Goal: Find specific page/section: Find specific page/section

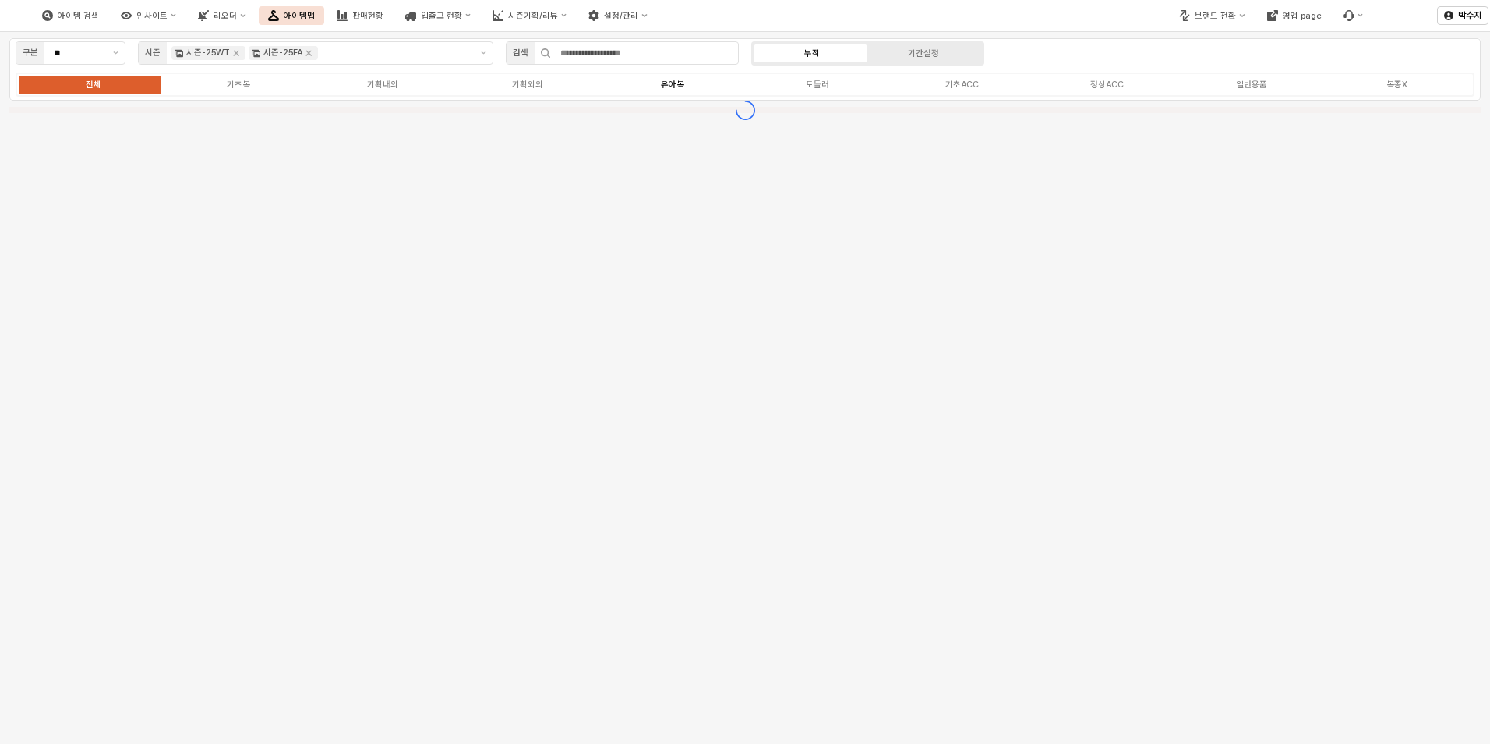
click at [657, 85] on label "유아복" at bounding box center [672, 84] width 145 height 13
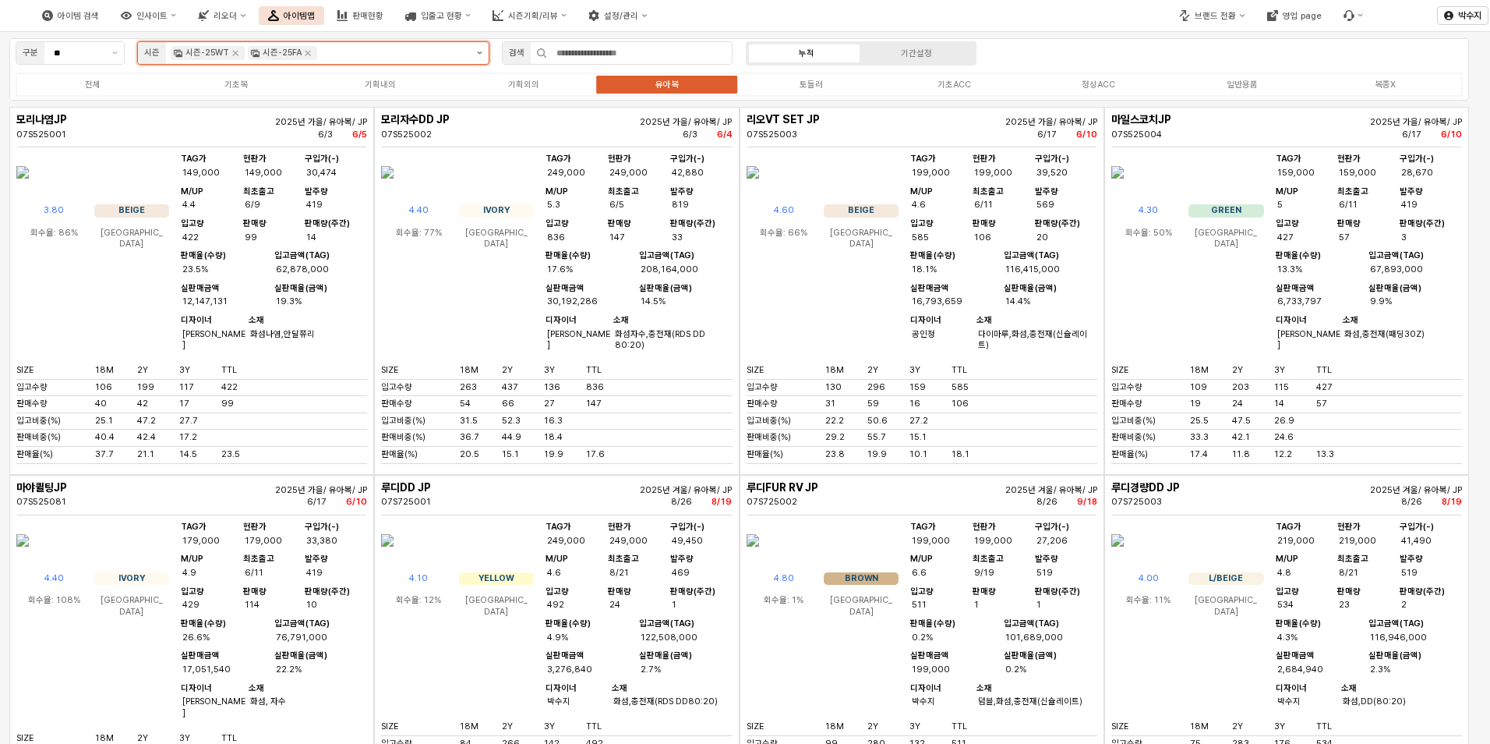
click at [483, 51] on button "제안 사항 표시" at bounding box center [480, 53] width 18 height 22
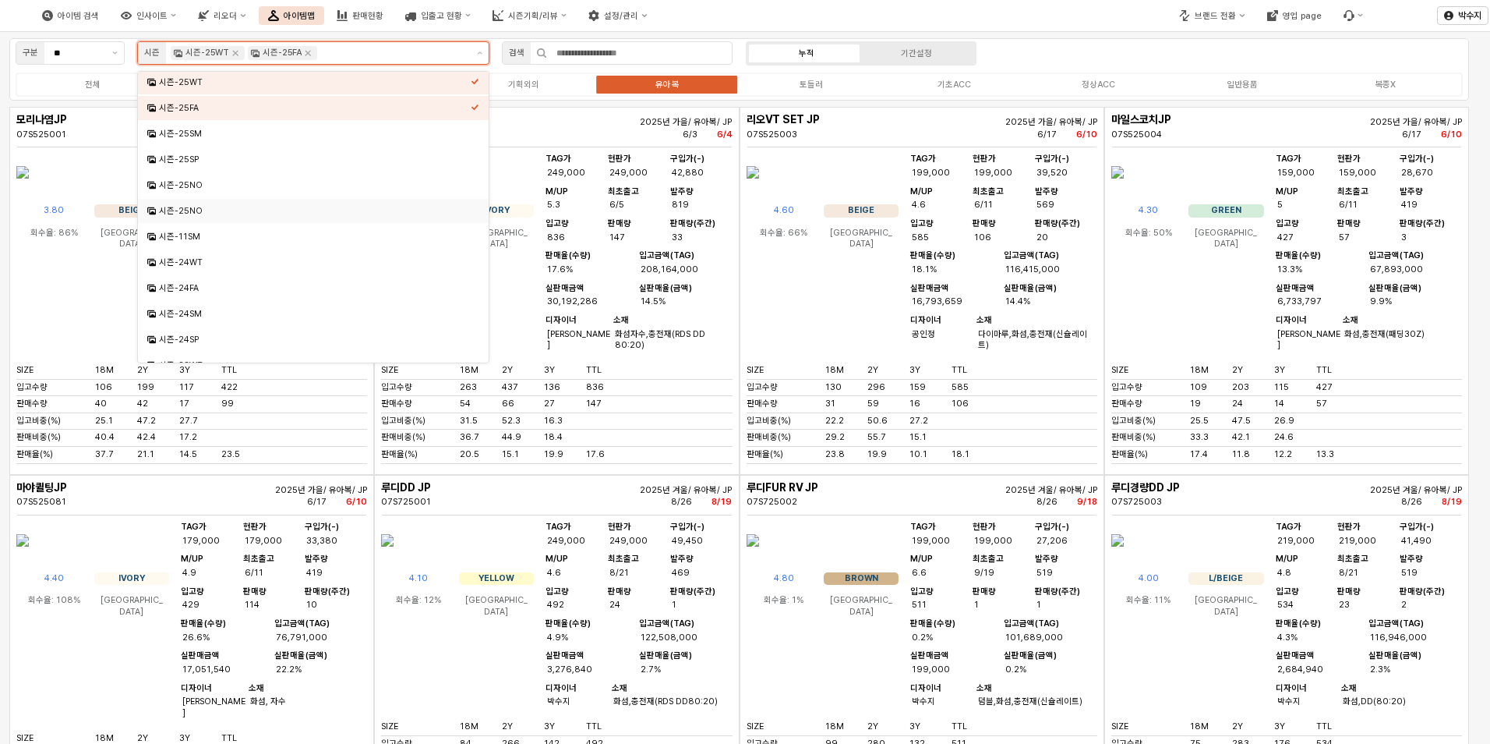
scroll to position [78, 0]
click at [224, 268] on div "시즌-24FA" at bounding box center [315, 263] width 312 height 12
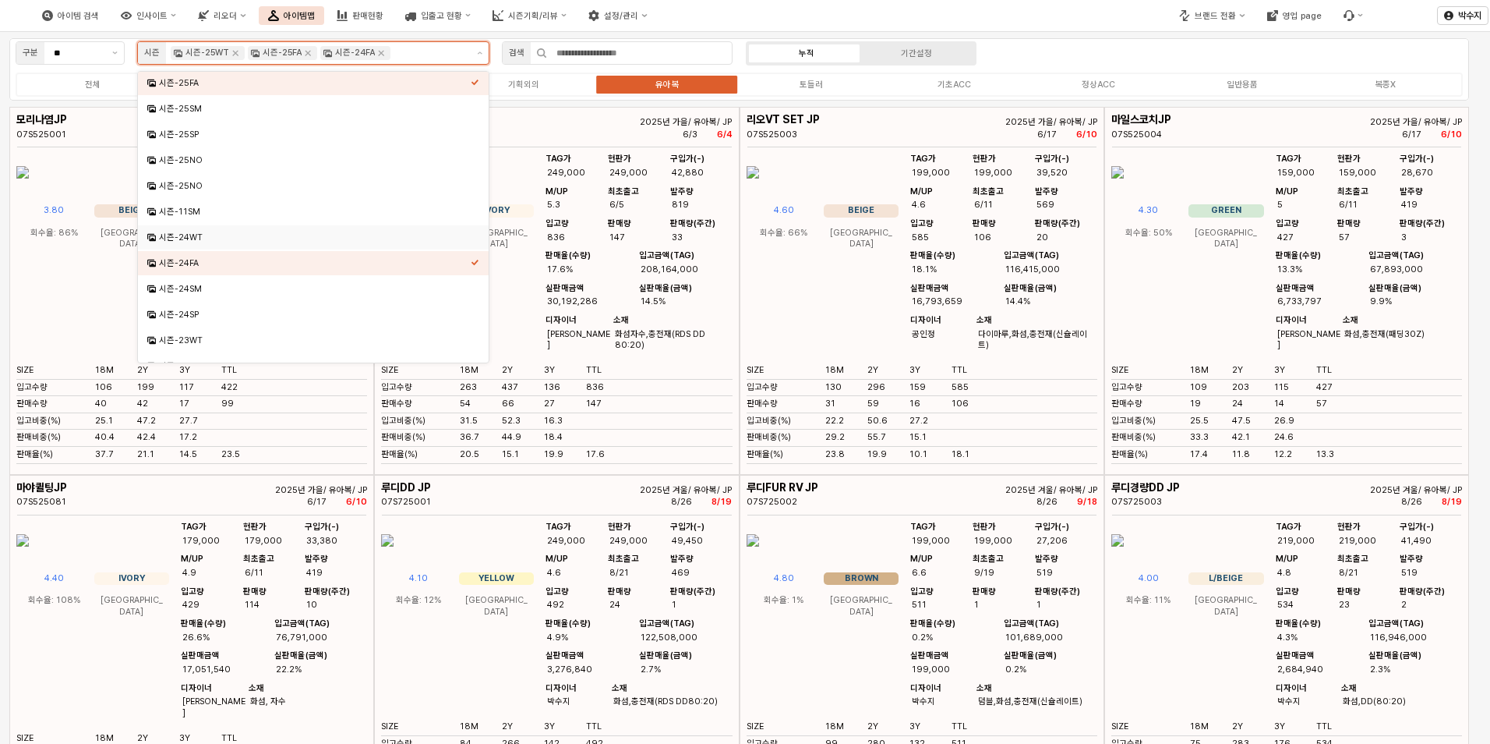
click at [229, 242] on div "시즌-24WT" at bounding box center [315, 237] width 312 height 12
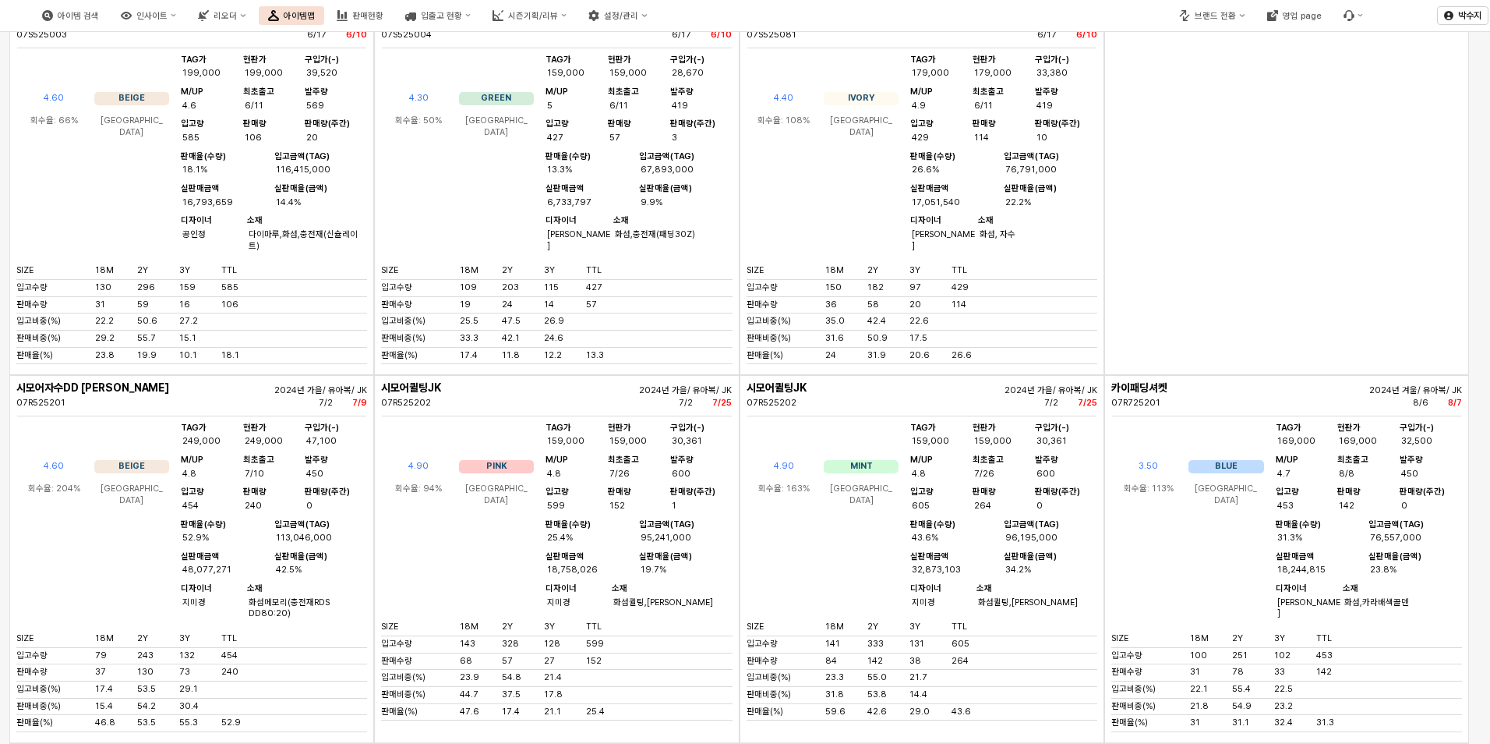
scroll to position [2654, 0]
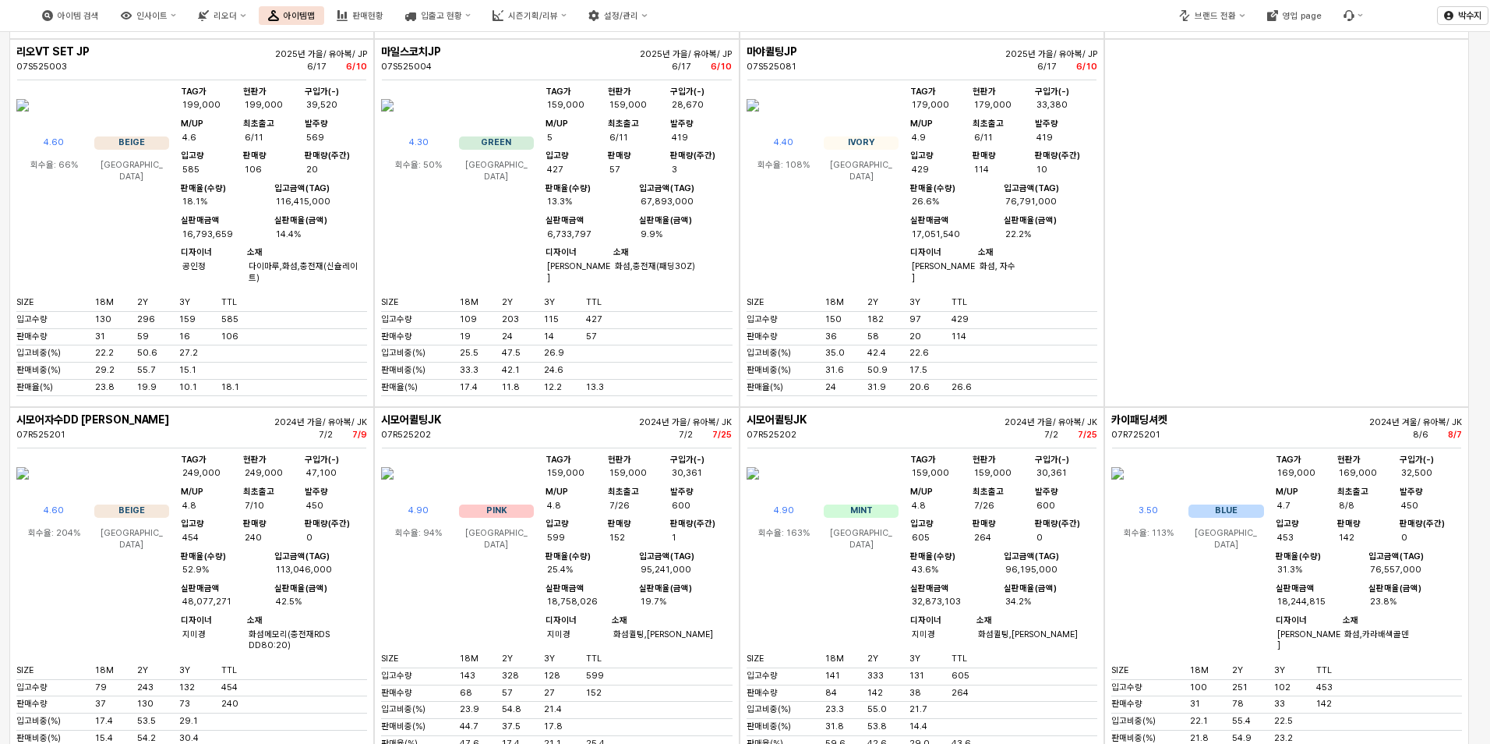
click at [1227, 303] on div "App Frame" at bounding box center [1286, 223] width 365 height 368
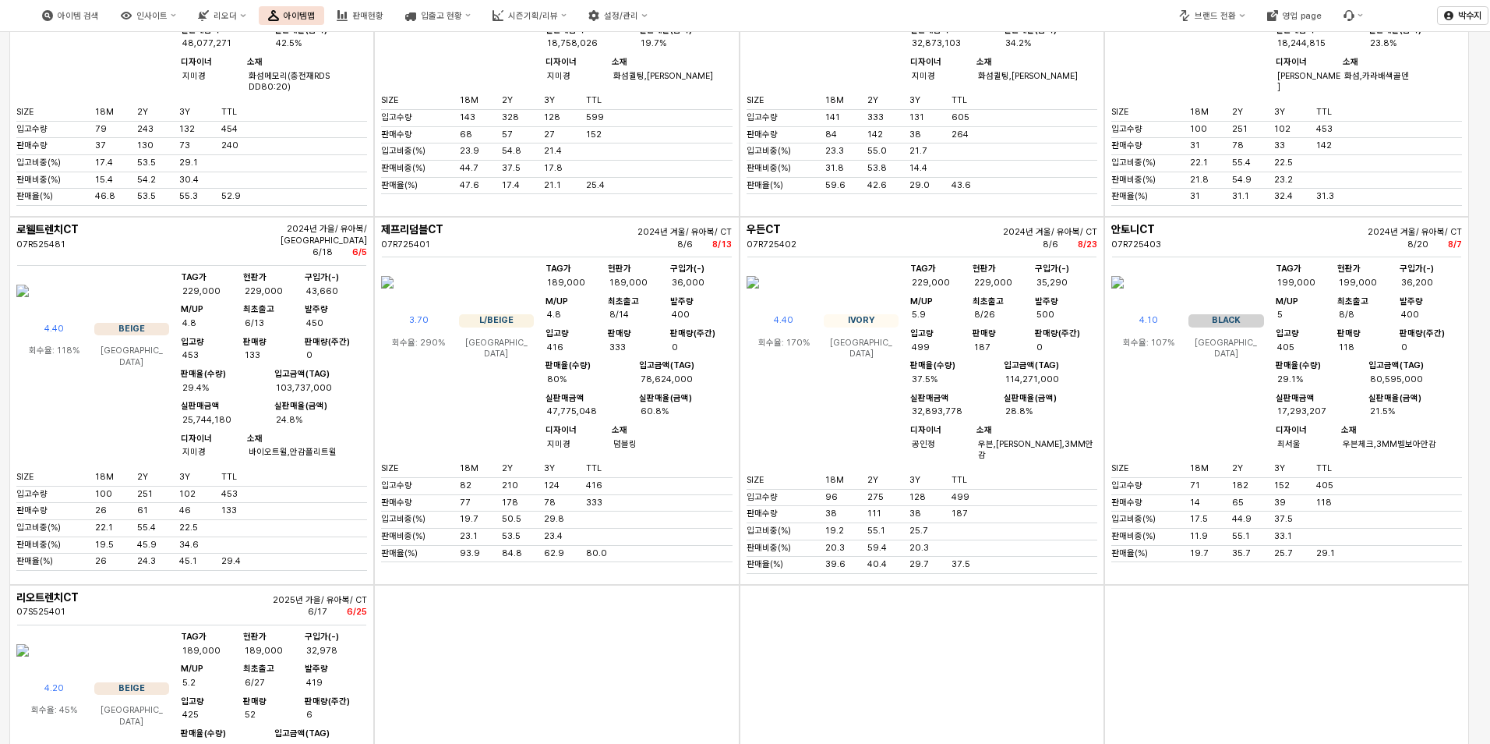
scroll to position [3589, 0]
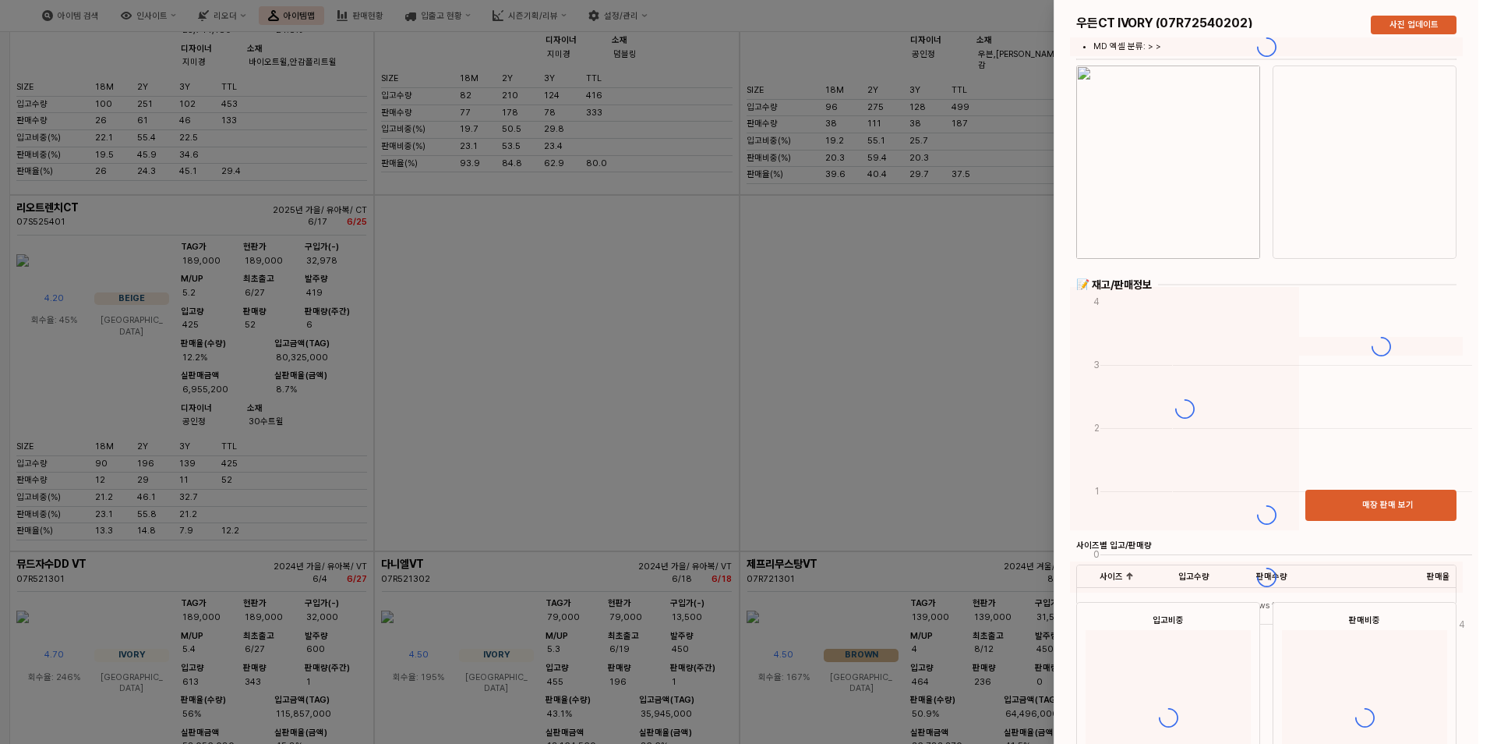
click at [1171, 173] on div at bounding box center [1267, 514] width 424 height 1029
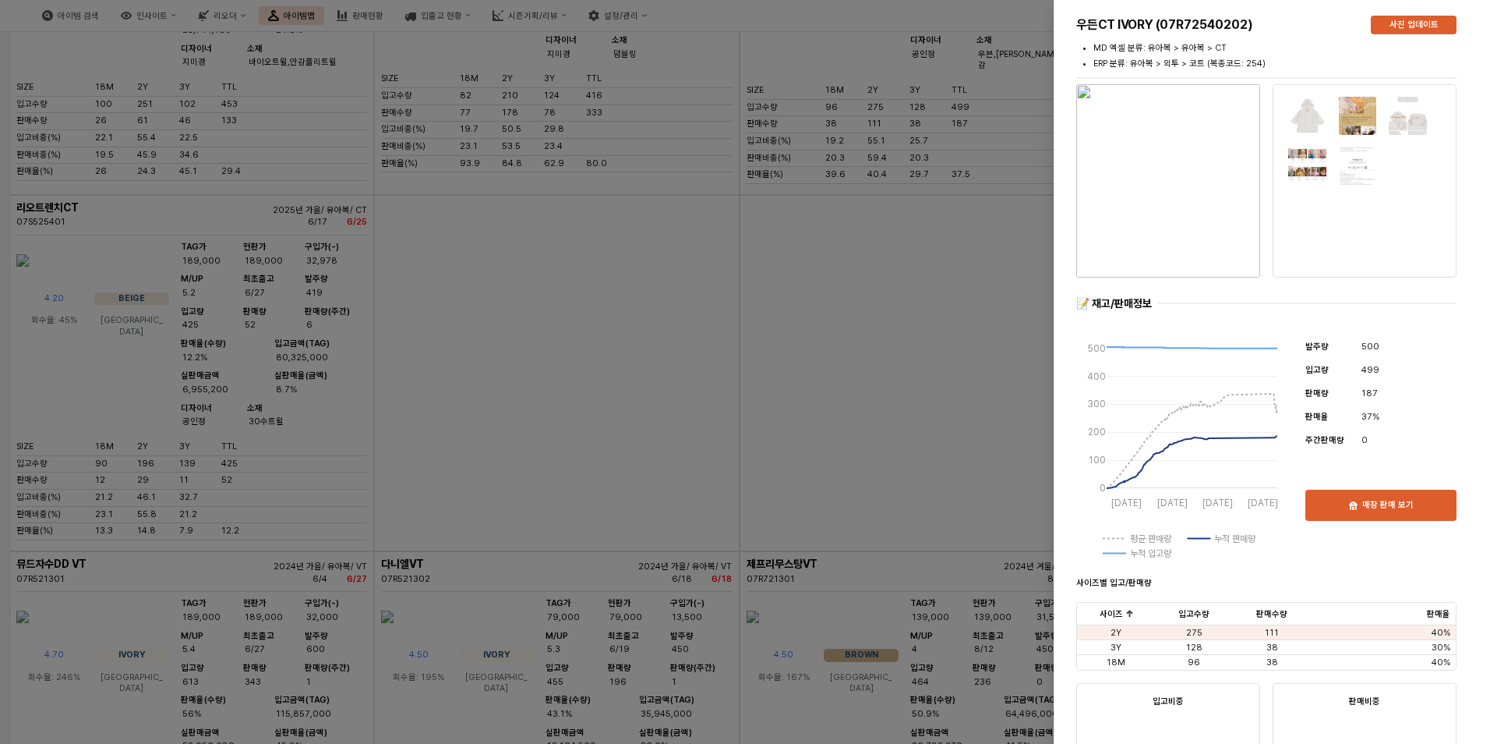
click at [1176, 155] on img "button" at bounding box center [1168, 180] width 184 height 193
click at [766, 461] on div at bounding box center [745, 372] width 1490 height 744
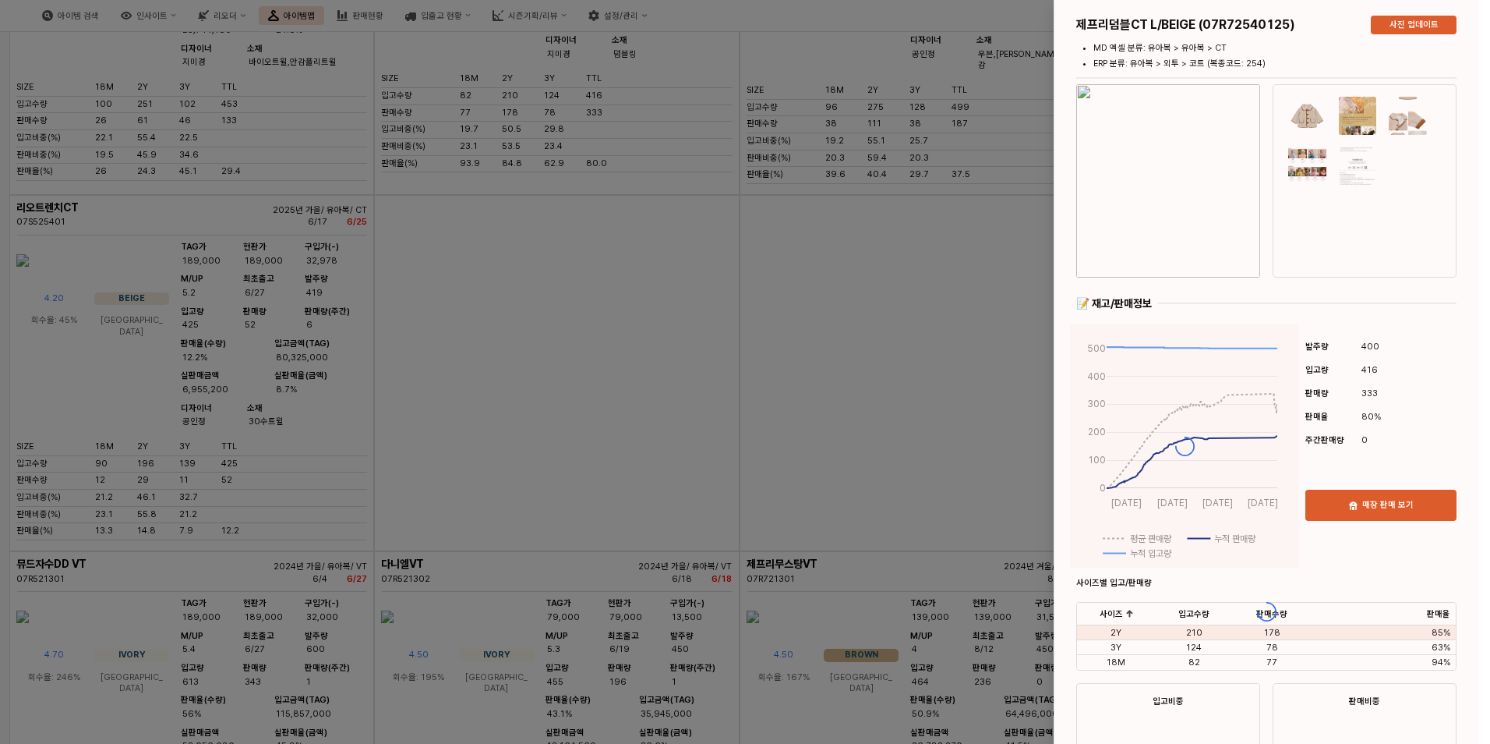
click at [1194, 189] on img "button" at bounding box center [1168, 180] width 184 height 193
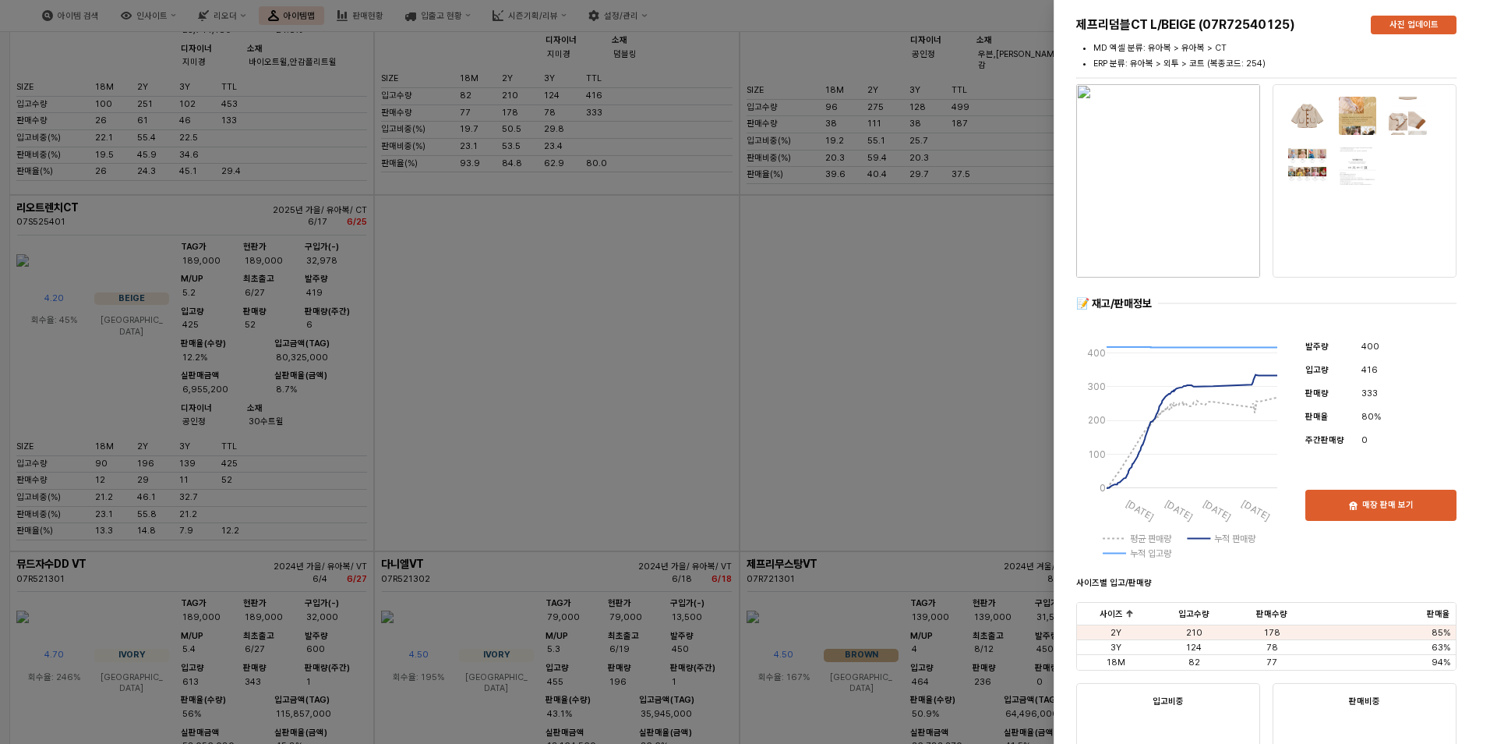
click at [804, 477] on div at bounding box center [745, 372] width 1490 height 744
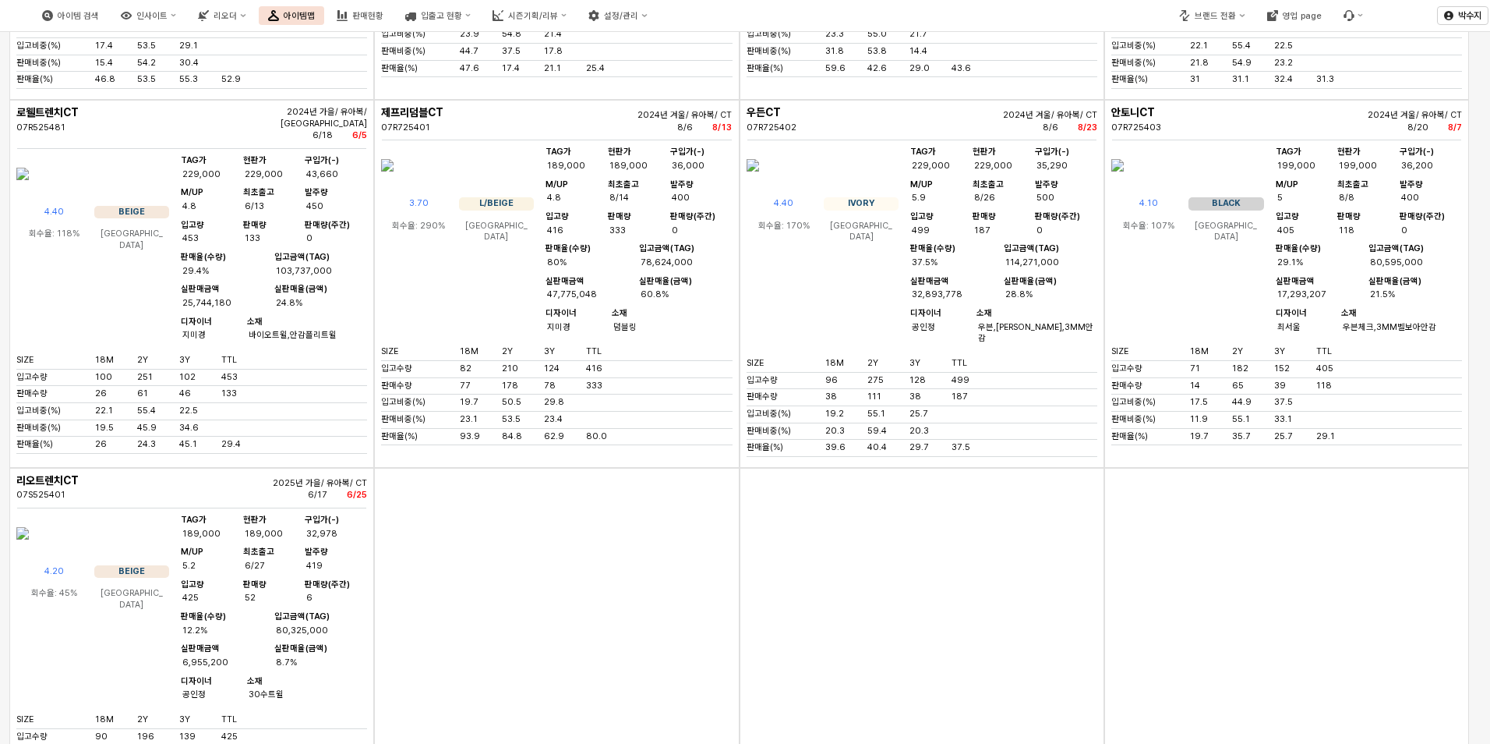
scroll to position [3433, 0]
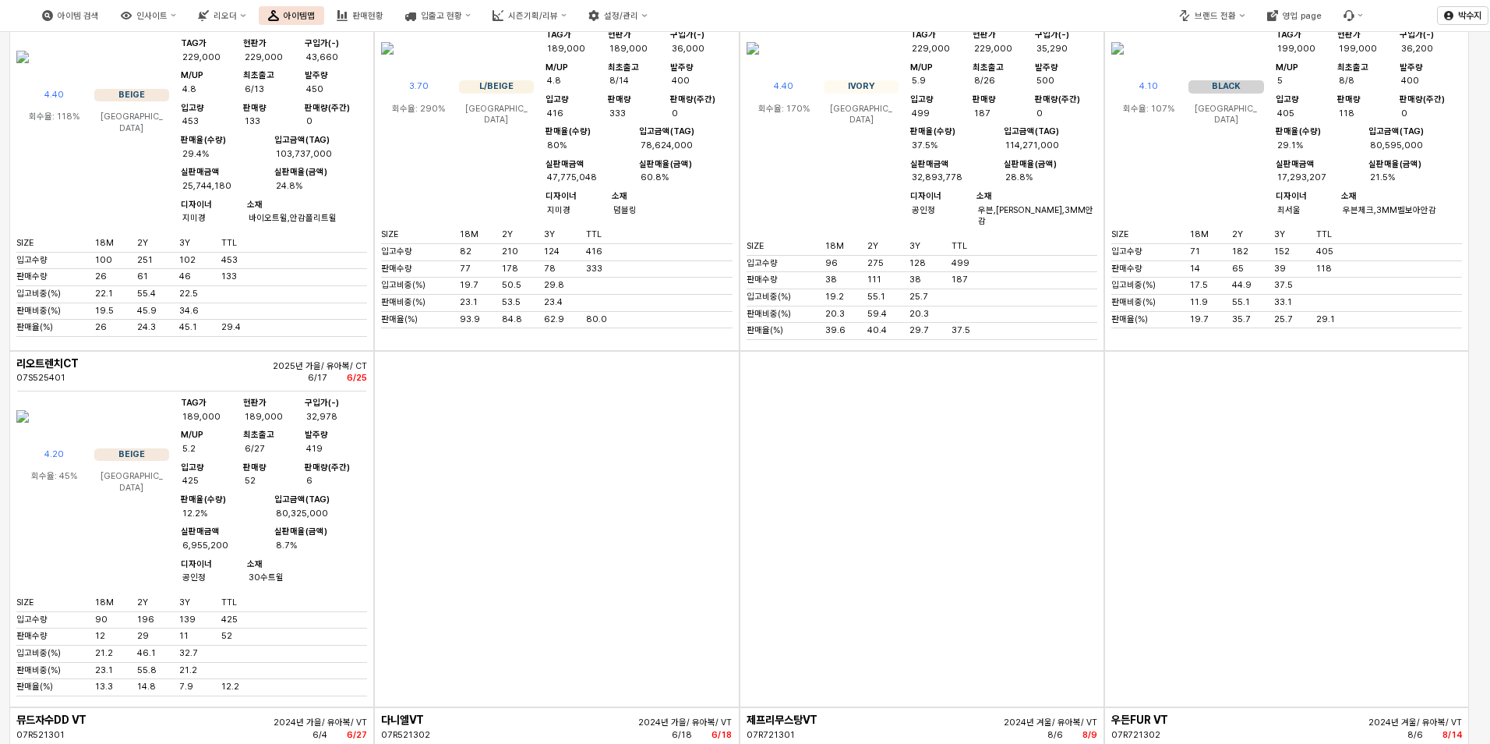
click at [759, 67] on img "App Frame" at bounding box center [753, 48] width 12 height 37
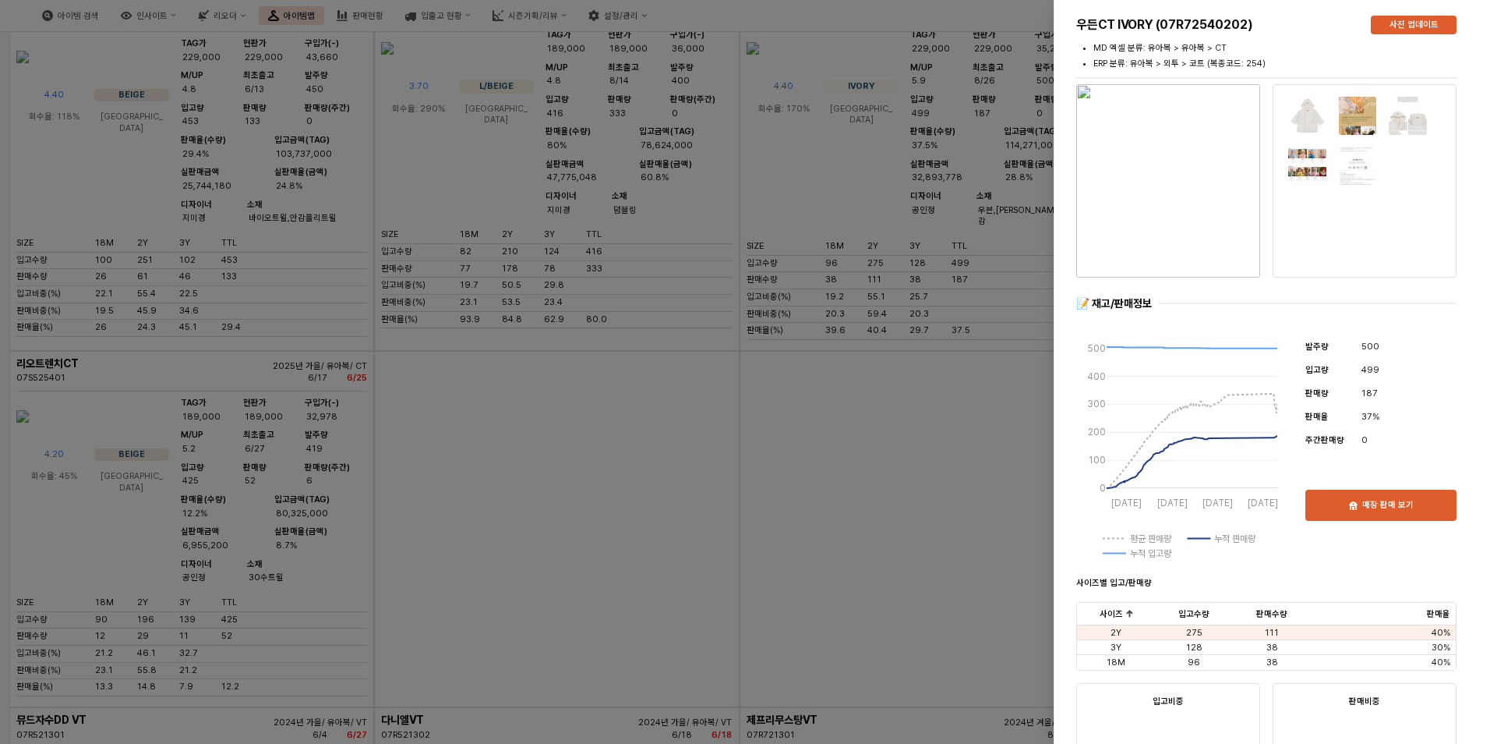
click at [1229, 256] on img "button" at bounding box center [1168, 180] width 184 height 193
click at [680, 200] on div at bounding box center [745, 372] width 1490 height 744
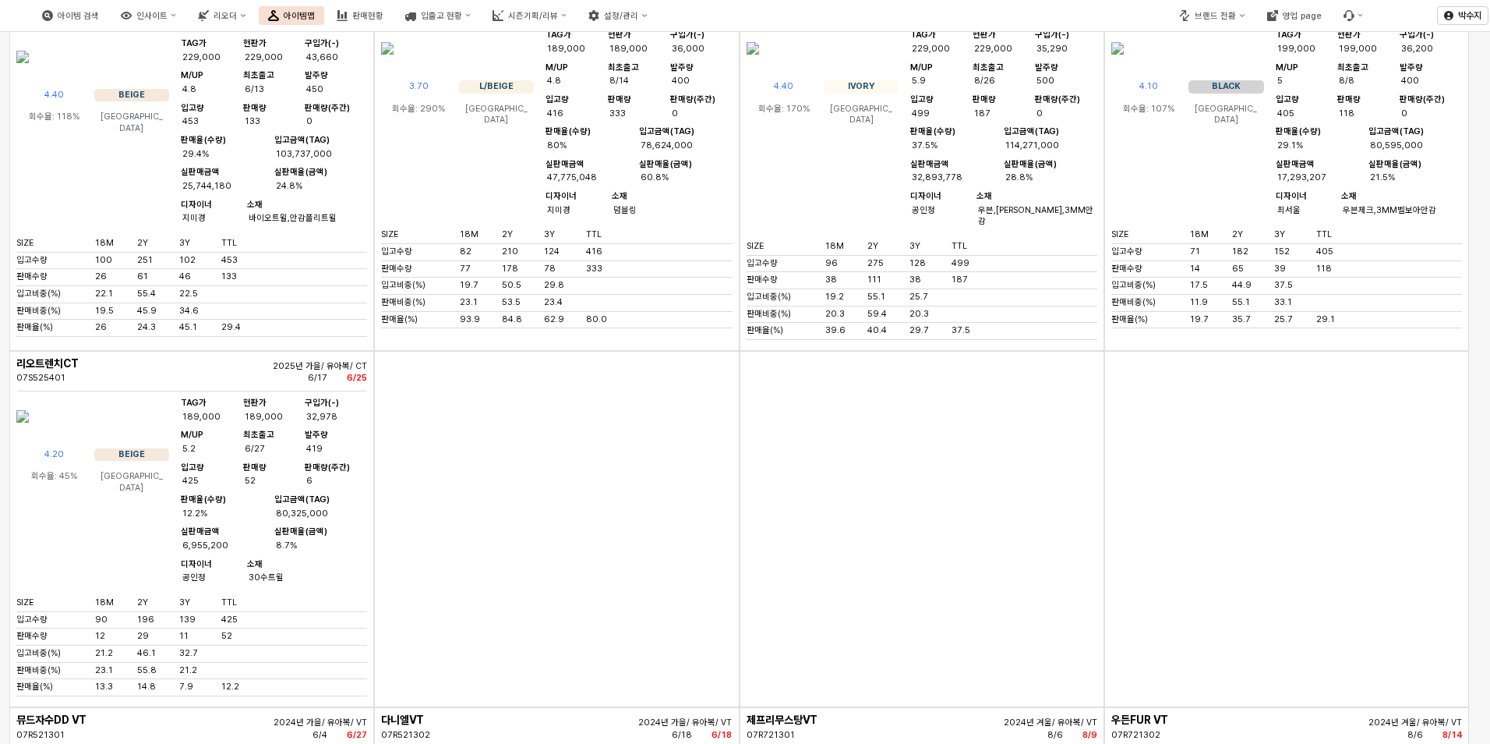
click at [1124, 67] on img "App Frame" at bounding box center [1117, 48] width 12 height 37
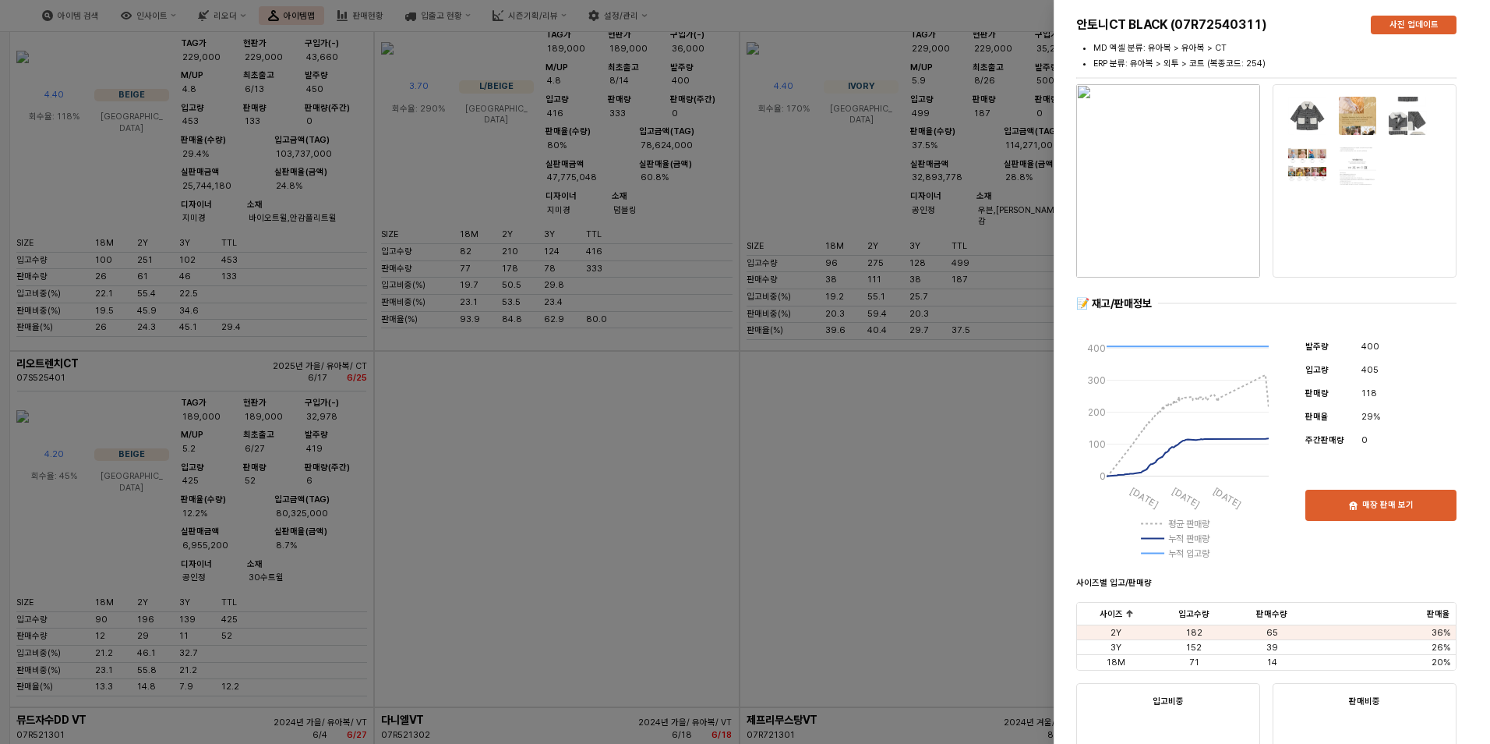
click at [640, 313] on div at bounding box center [745, 372] width 1490 height 744
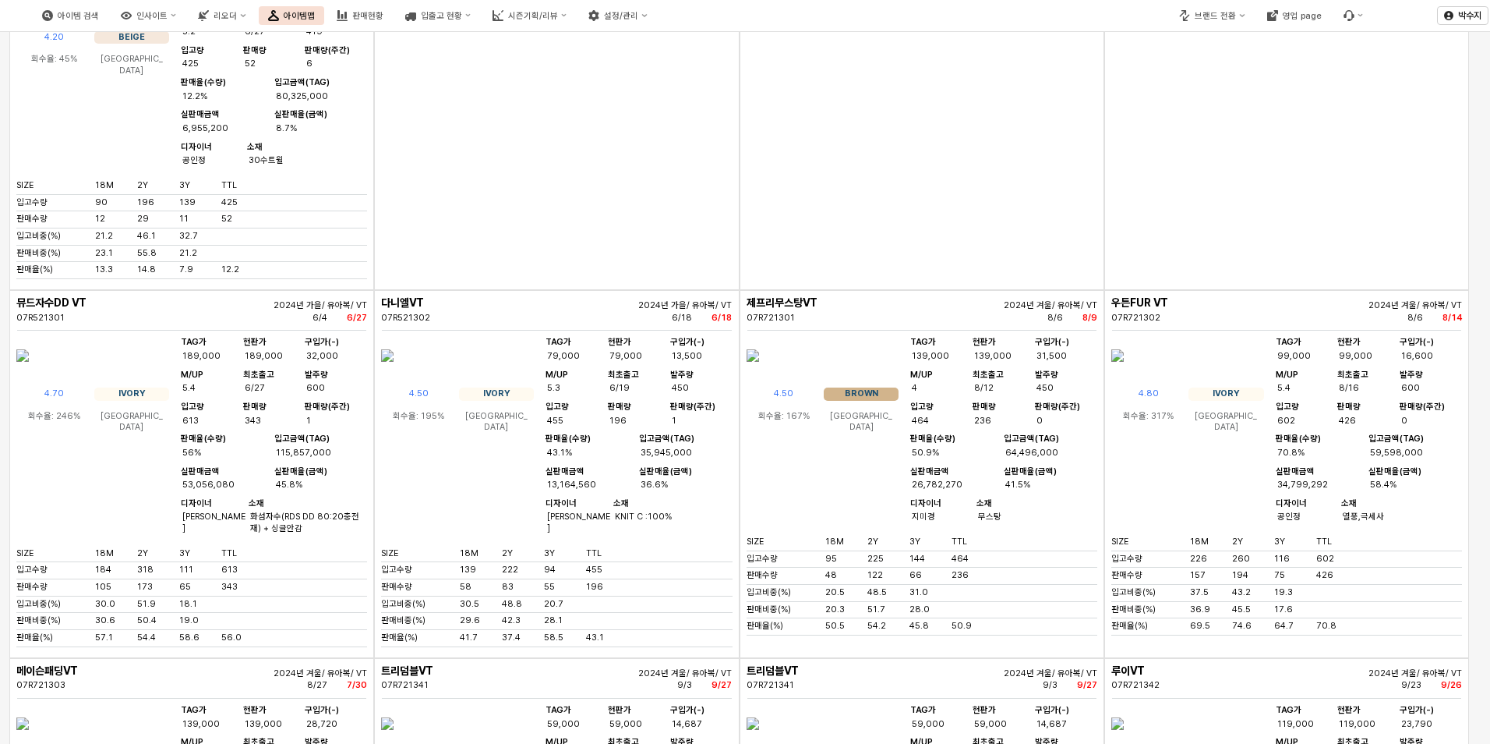
scroll to position [3901, 0]
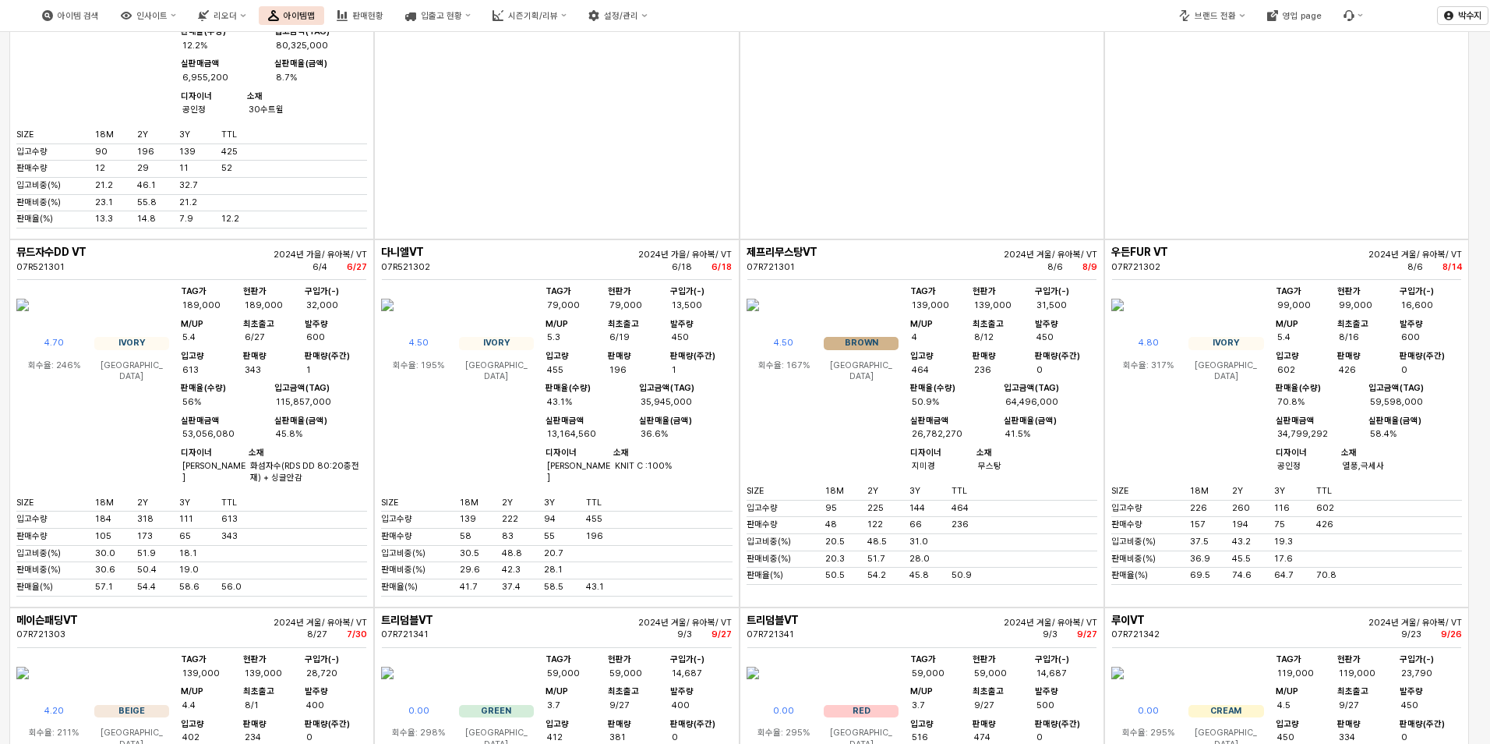
click at [851, 122] on div "App Frame" at bounding box center [922, 61] width 365 height 356
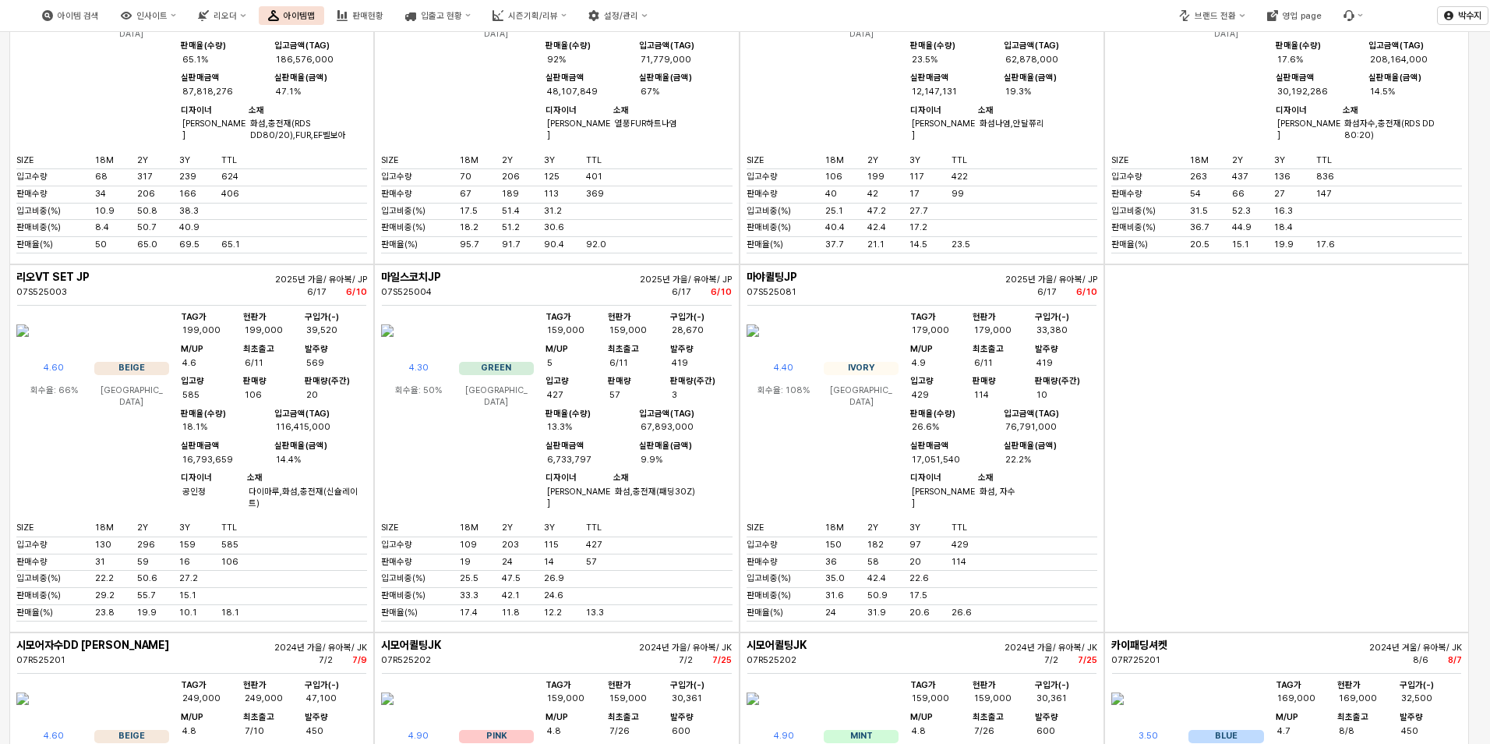
scroll to position [2884, 0]
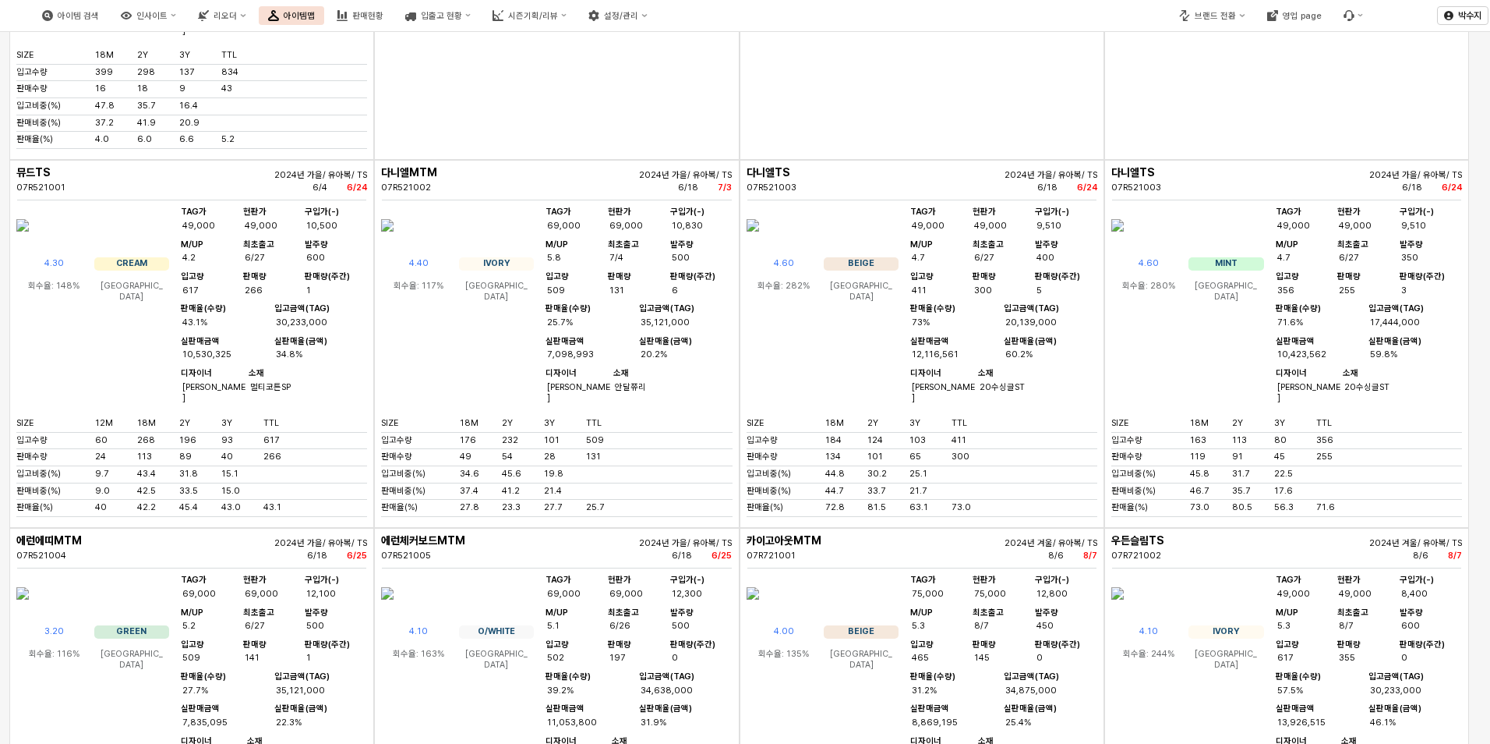
scroll to position [7639, 0]
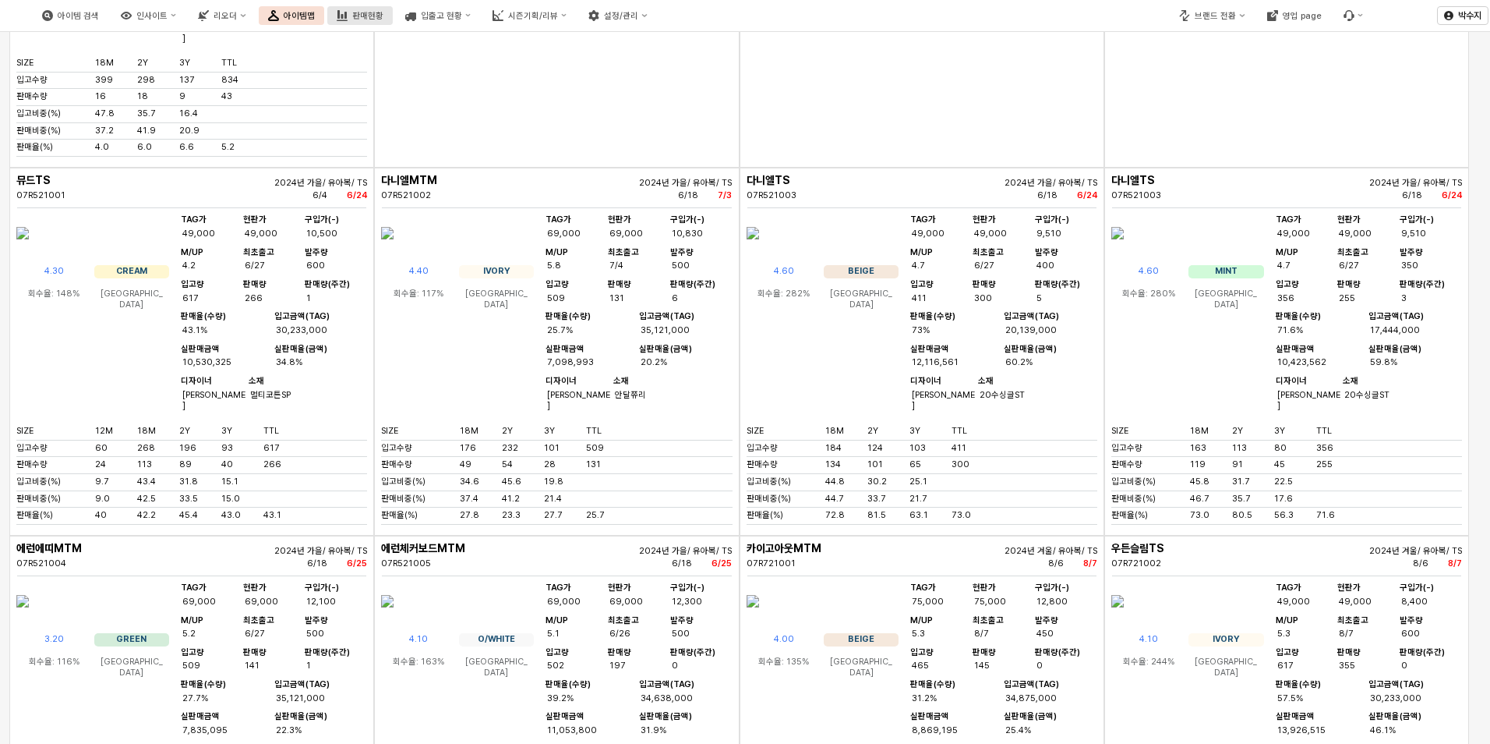
click at [383, 12] on div "판매현황" at bounding box center [367, 16] width 31 height 10
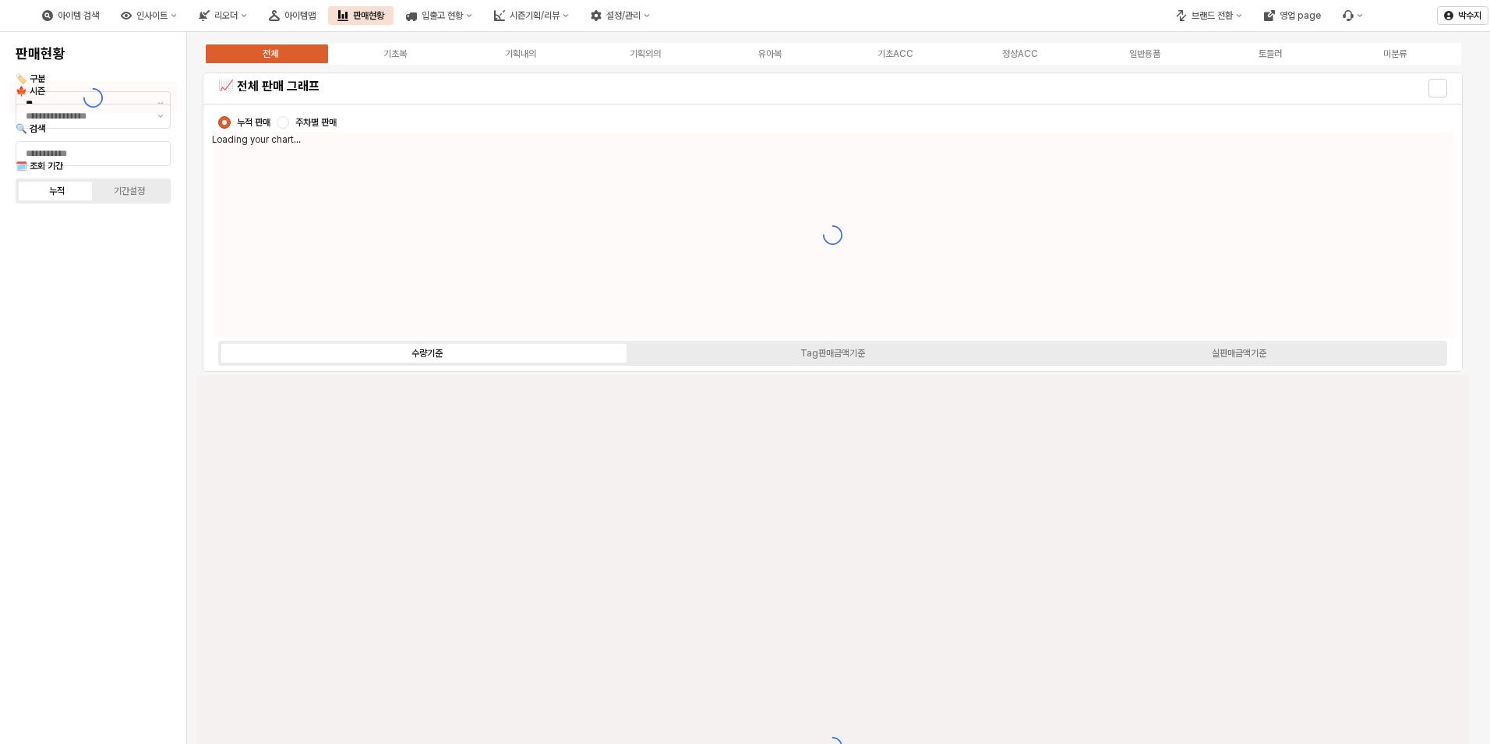
type input "****"
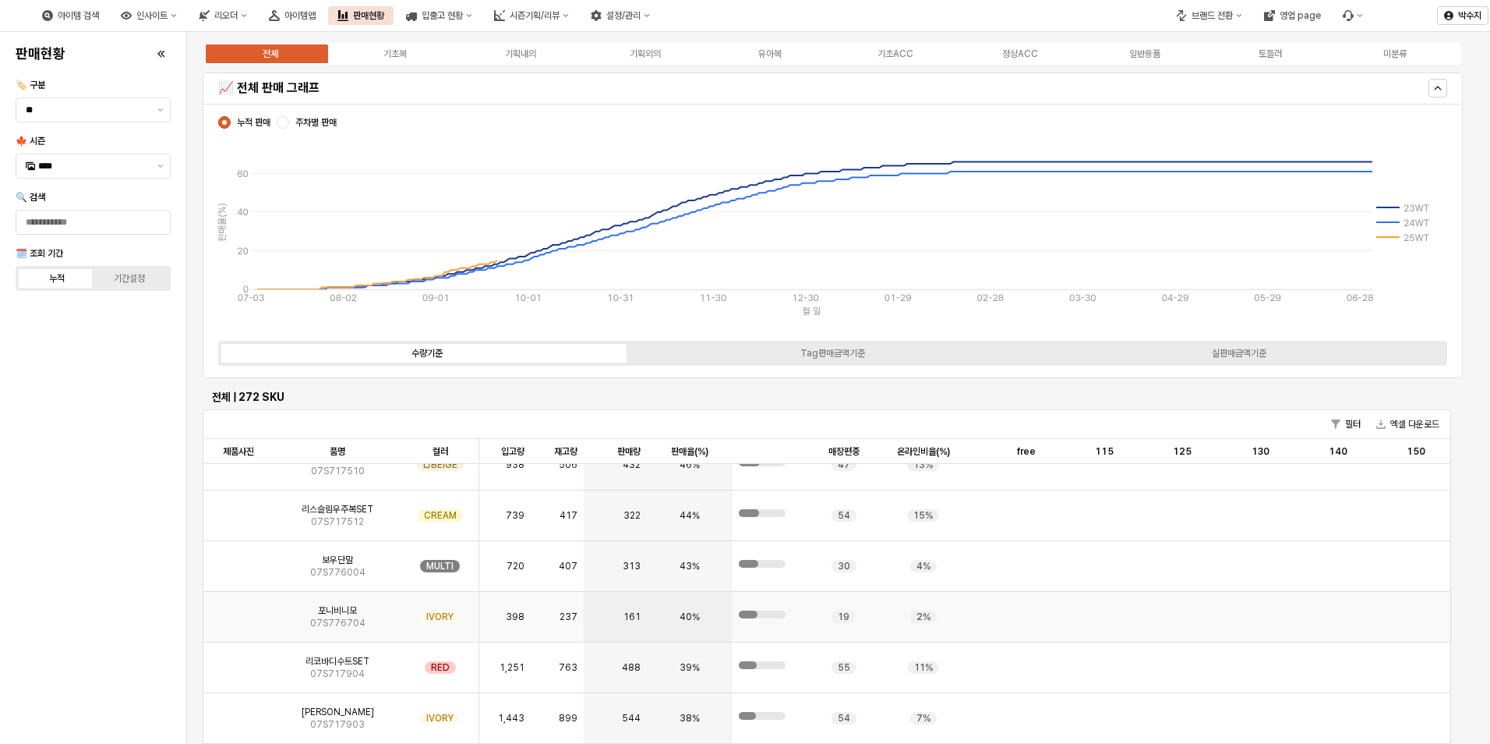
scroll to position [624, 0]
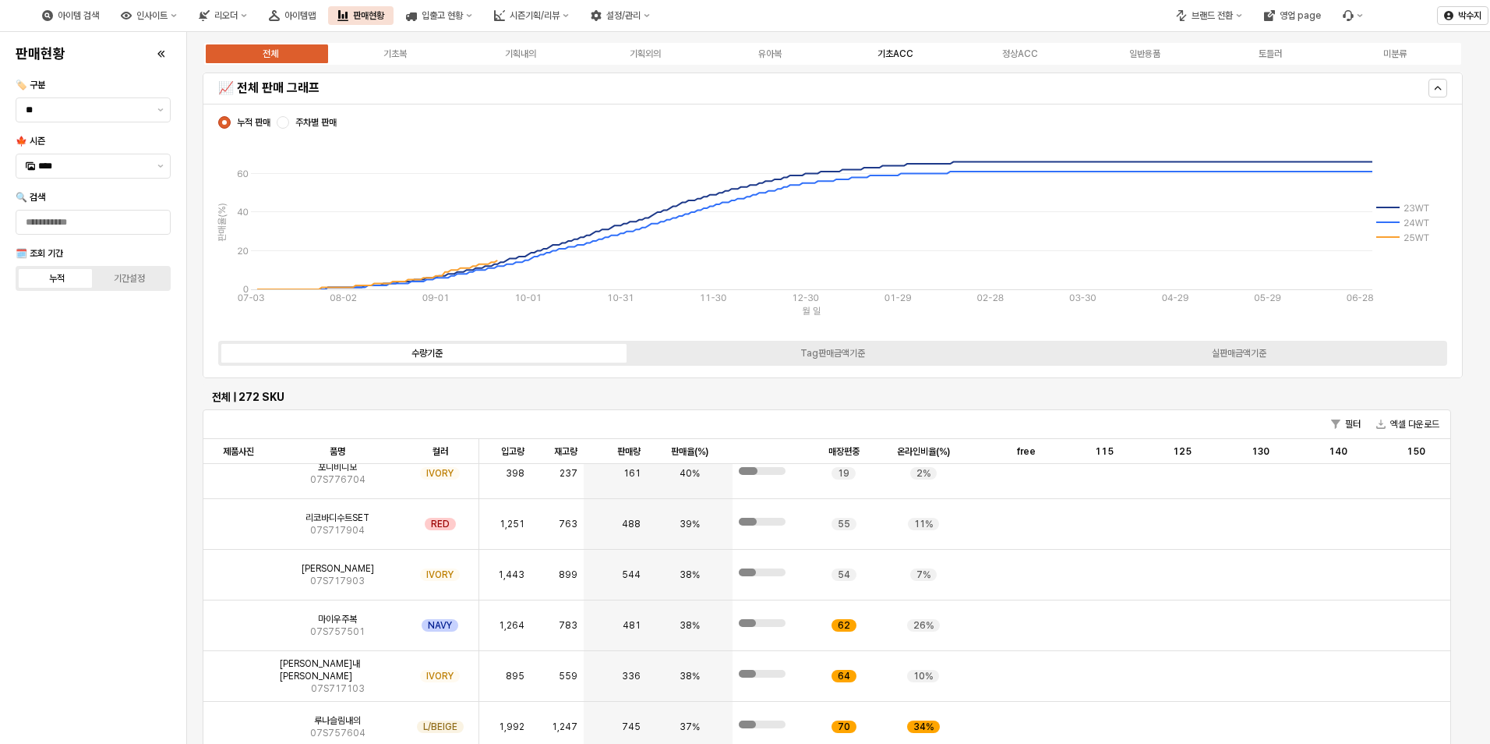
click at [922, 55] on label "기초ACC" at bounding box center [894, 54] width 125 height 14
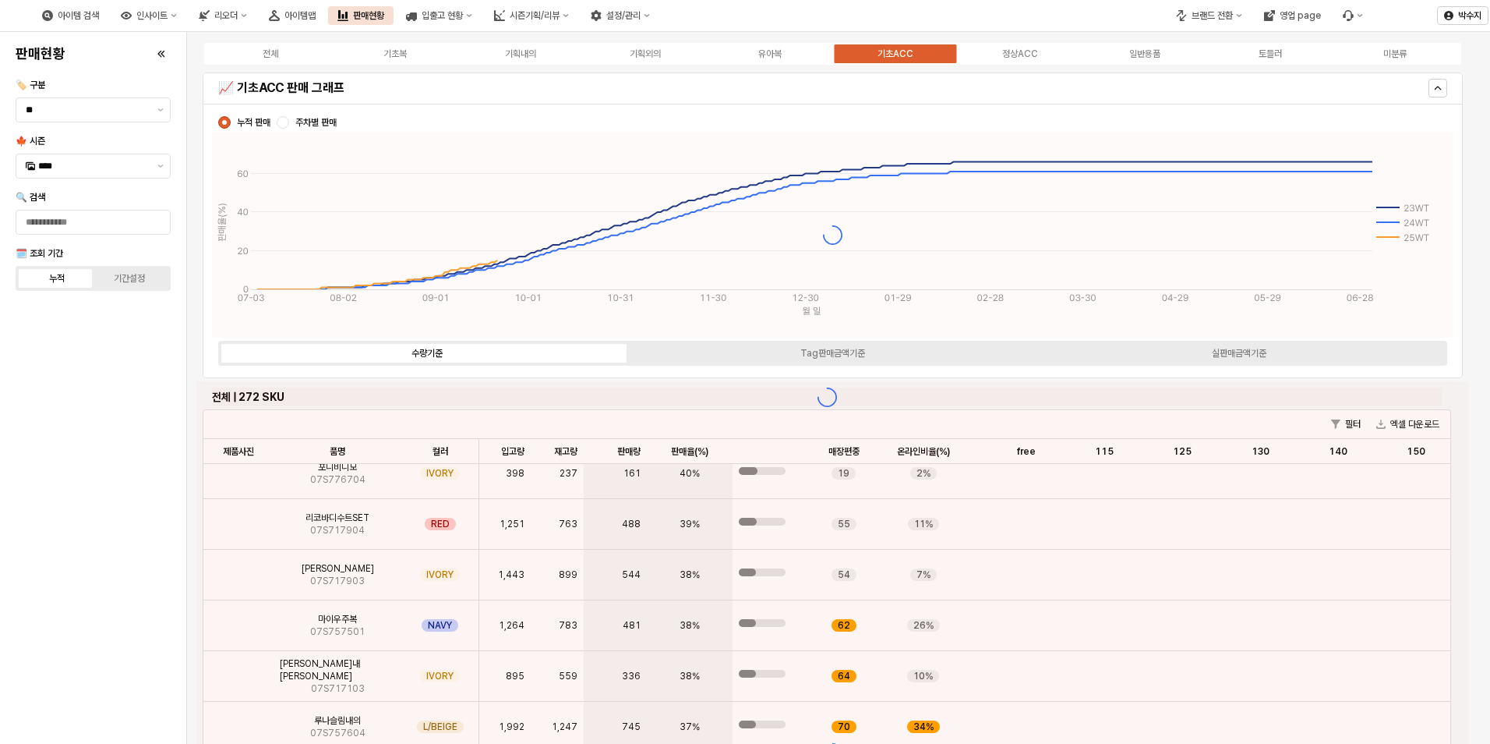
click at [1019, 64] on div "전체 기초복 기획내의 기획외의 유아복 기초ACC 정상ACC 일반용품 토들러 미분류" at bounding box center [833, 53] width 1260 height 25
click at [790, 52] on label "유아복" at bounding box center [770, 54] width 125 height 14
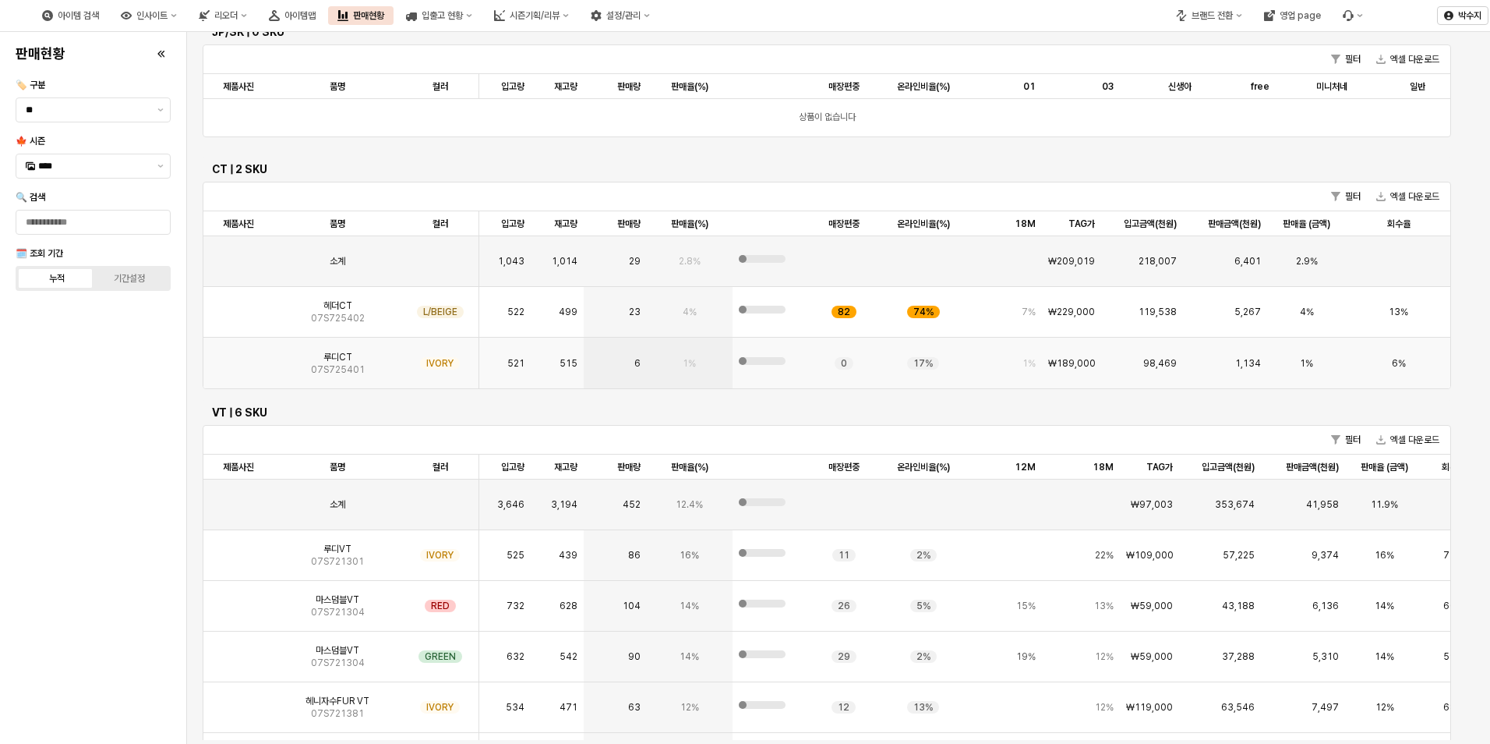
scroll to position [1169, 0]
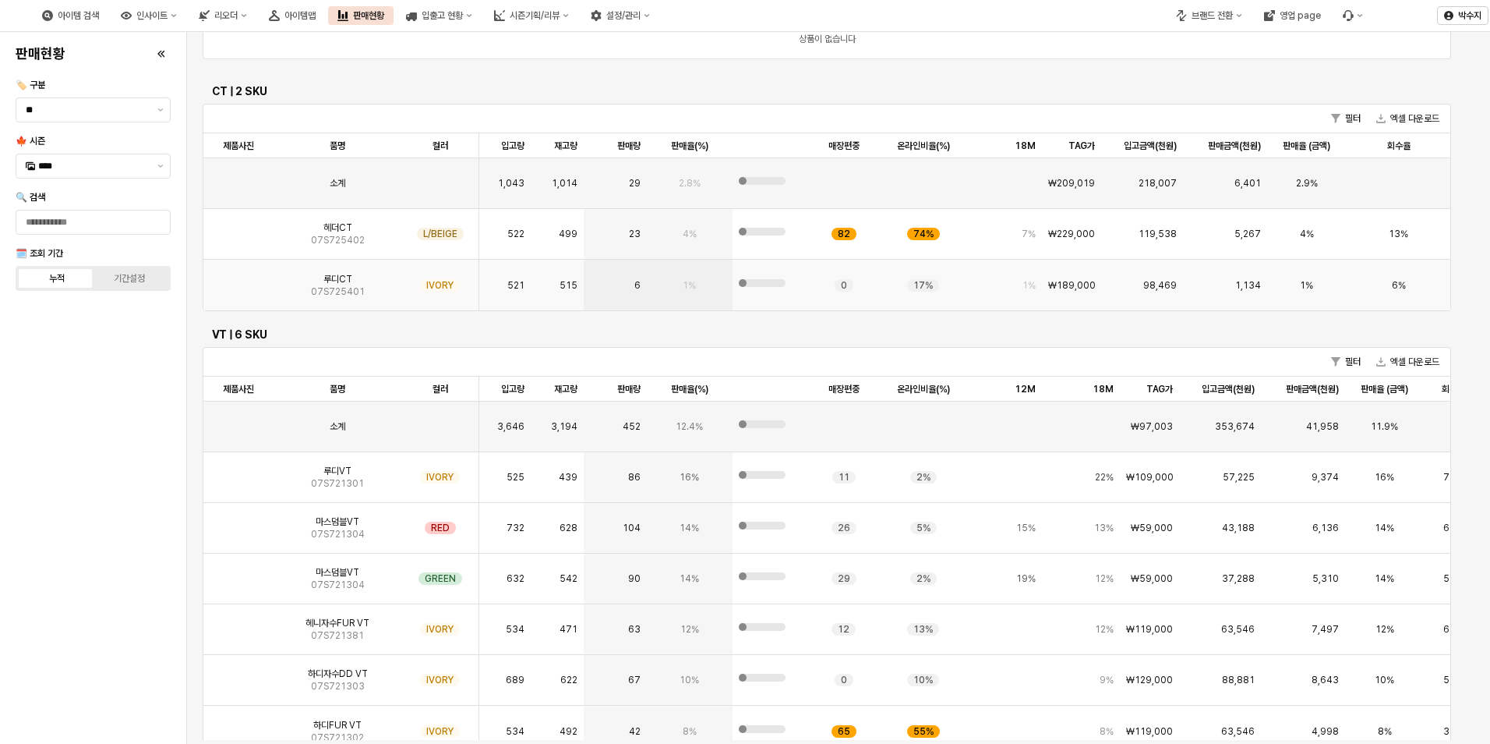
click at [239, 279] on img "App Frame" at bounding box center [239, 279] width 0 height 0
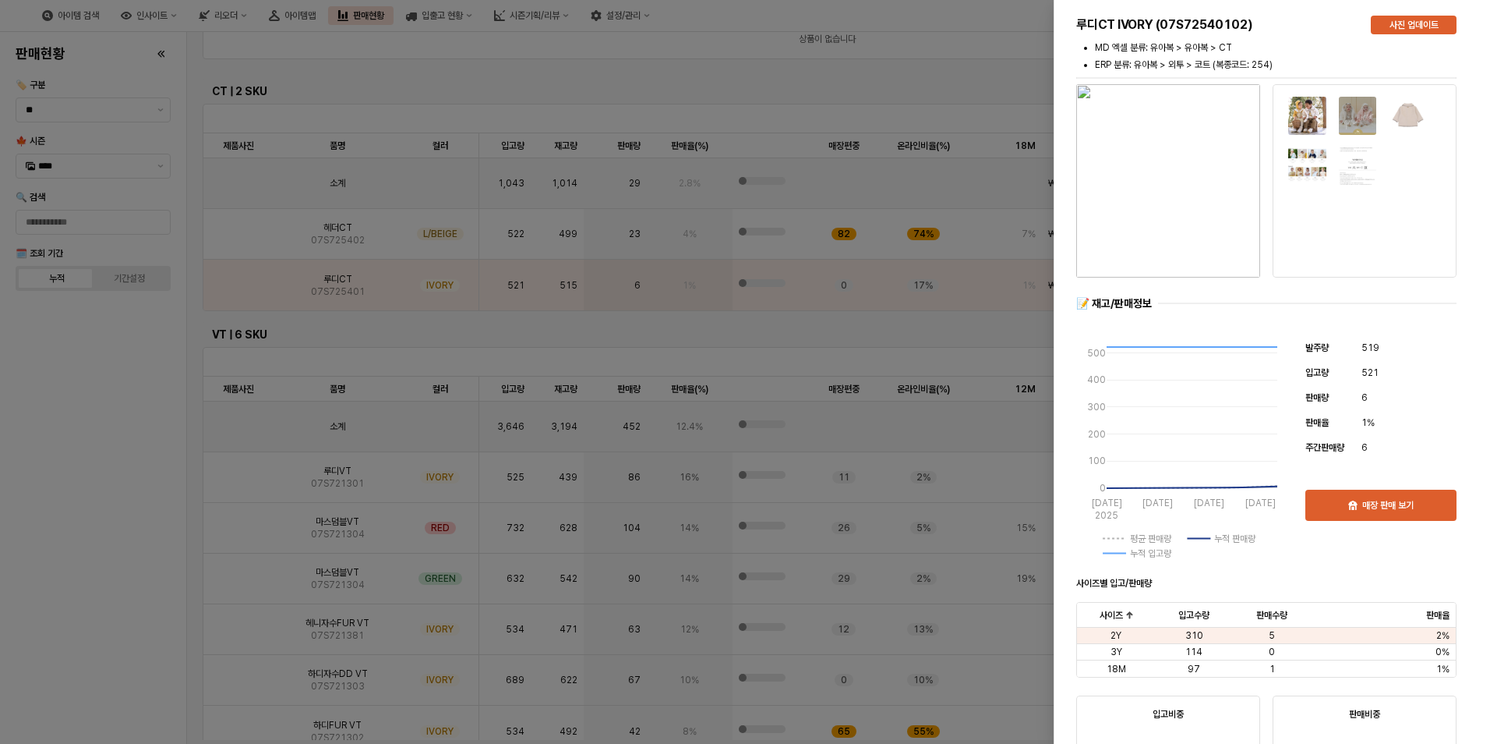
click at [14, 431] on div at bounding box center [745, 372] width 1490 height 744
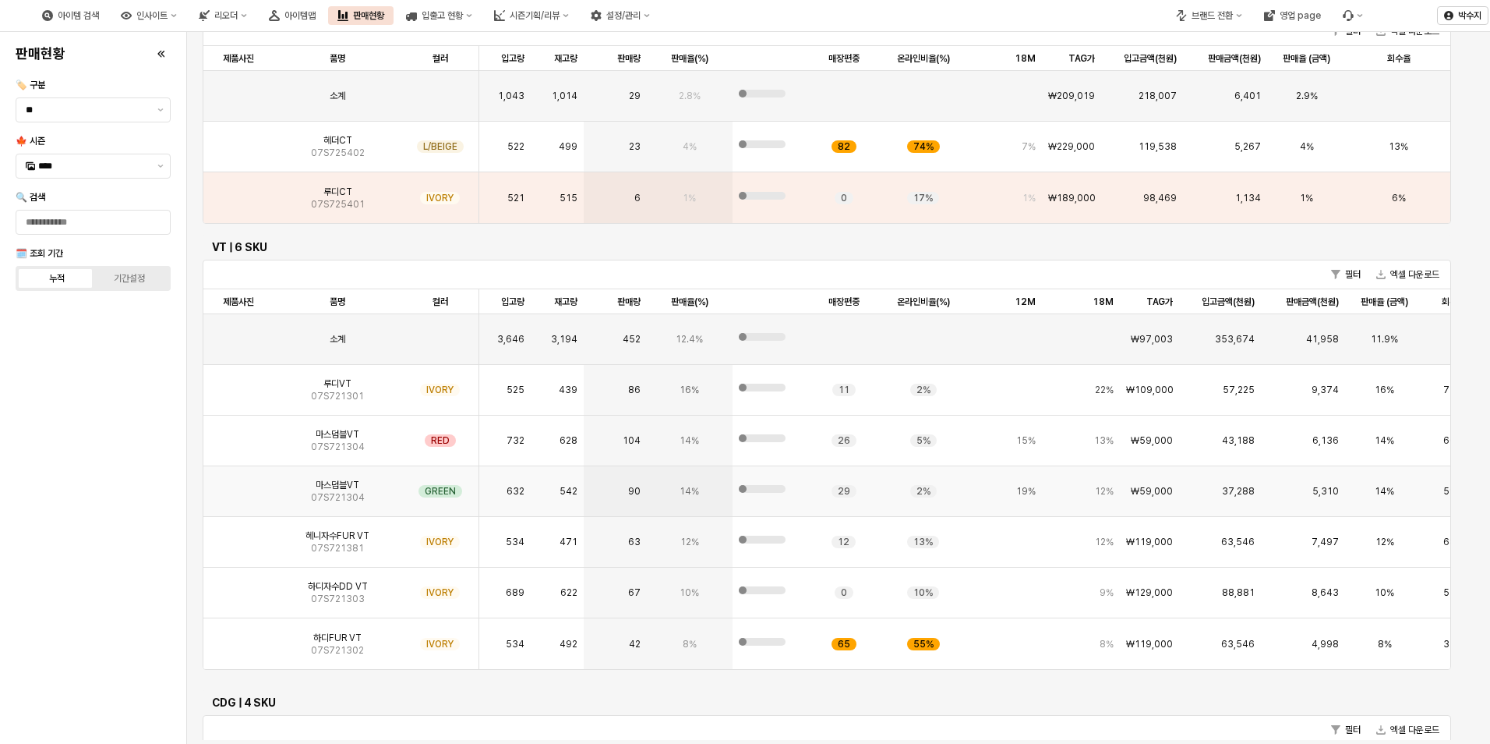
scroll to position [1247, 0]
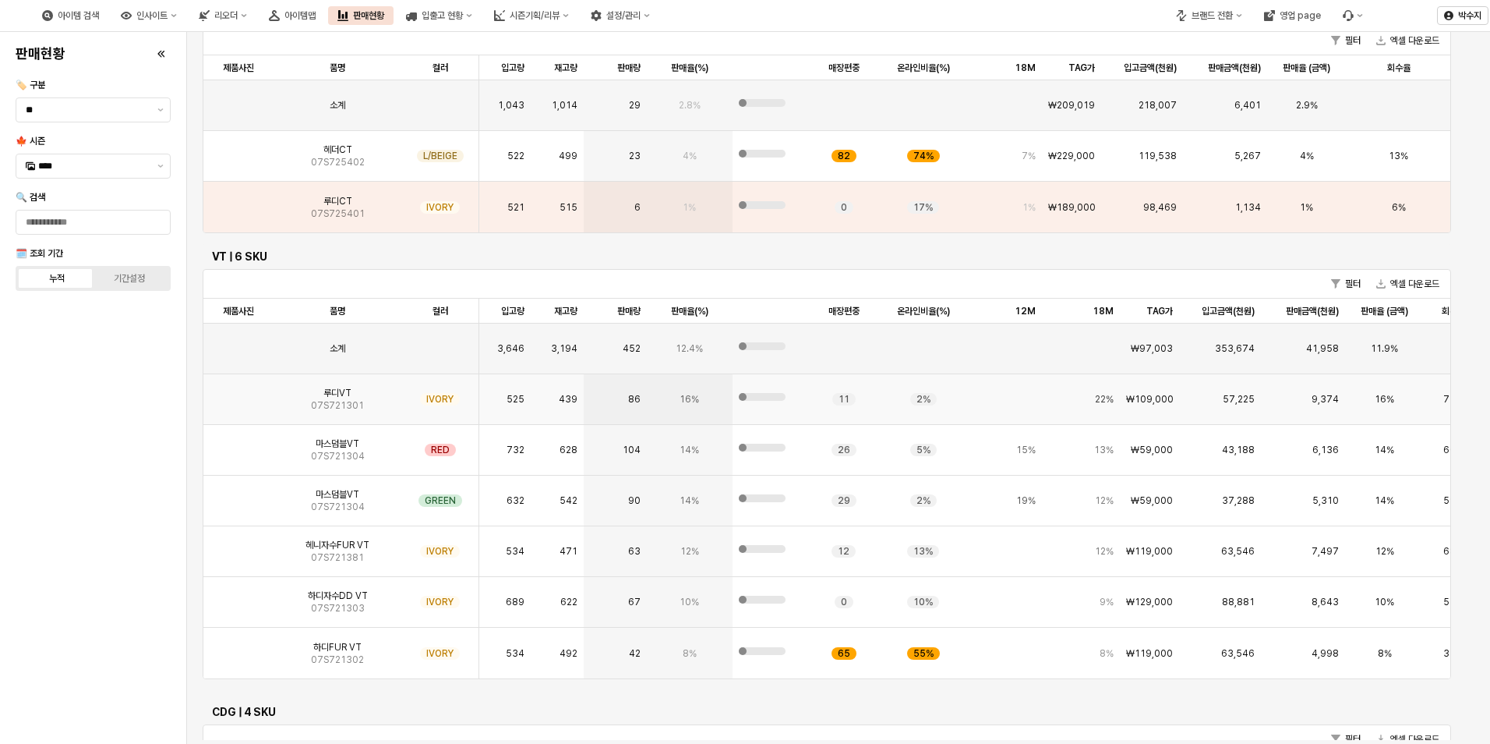
click at [239, 393] on img "App Frame" at bounding box center [239, 393] width 0 height 0
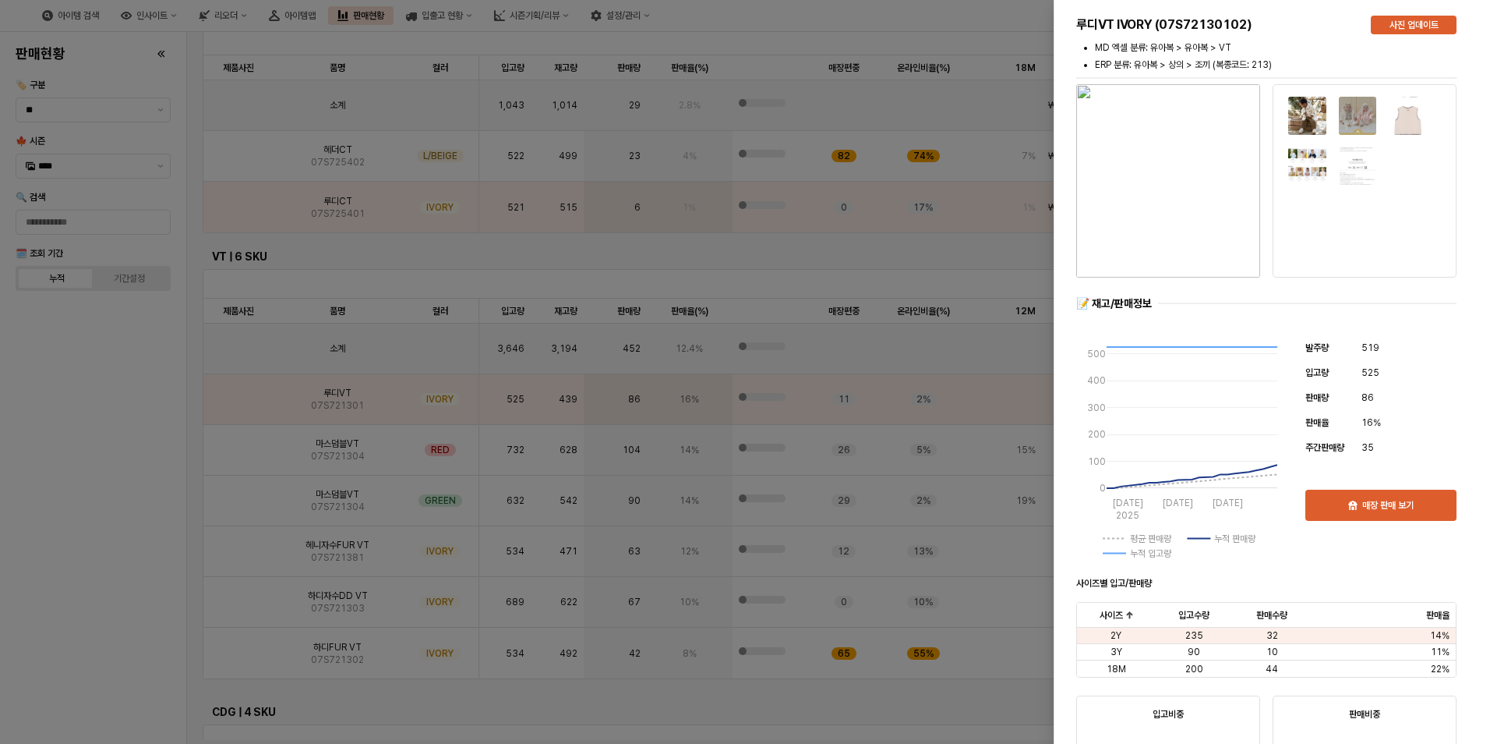
click at [893, 203] on div at bounding box center [745, 372] width 1490 height 744
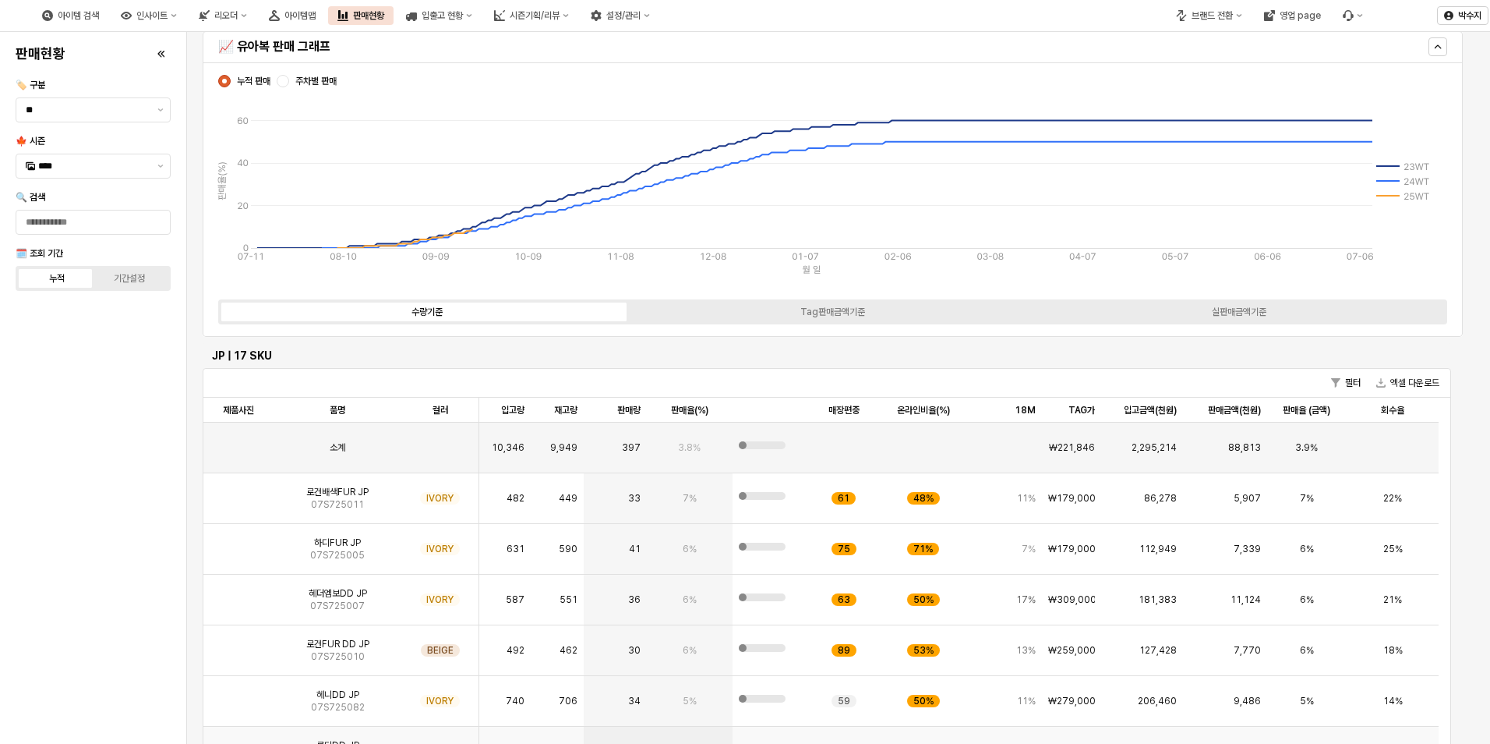
scroll to position [0, 0]
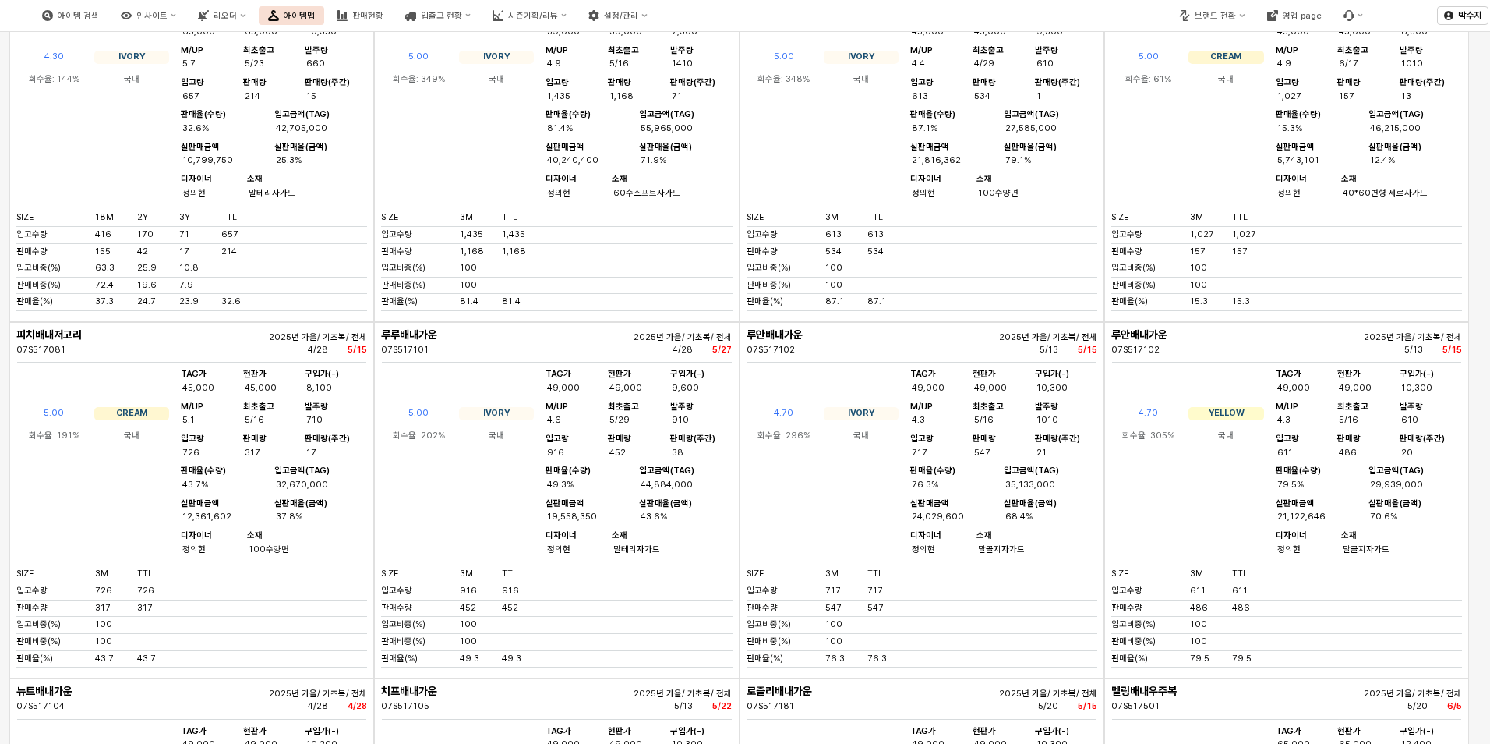
scroll to position [156, 0]
